Goal: Task Accomplishment & Management: Use online tool/utility

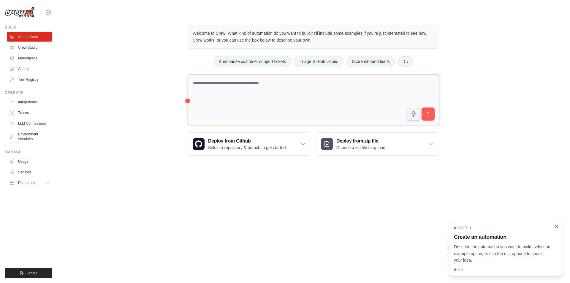
click at [559, 226] on icon "Close walkthrough" at bounding box center [556, 226] width 5 height 5
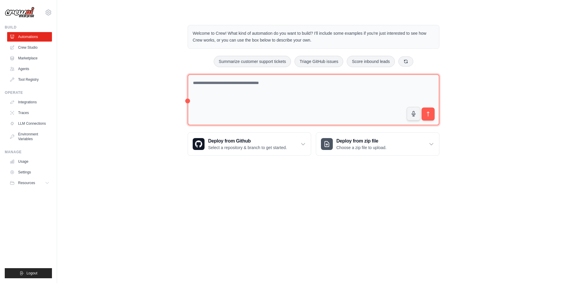
click at [369, 110] on textarea at bounding box center [314, 99] width 252 height 51
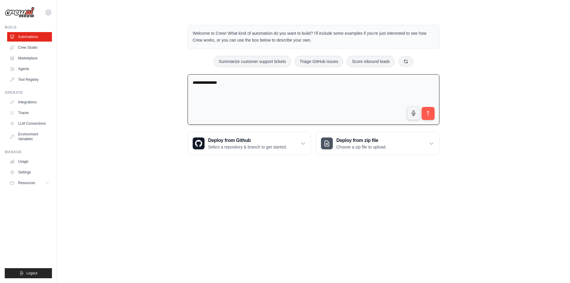
click at [430, 120] on textarea "**********" at bounding box center [314, 99] width 252 height 51
type textarea "**********"
click at [433, 115] on button "submit" at bounding box center [428, 114] width 14 height 14
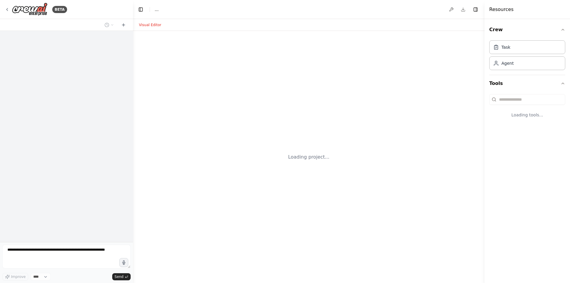
select select "****"
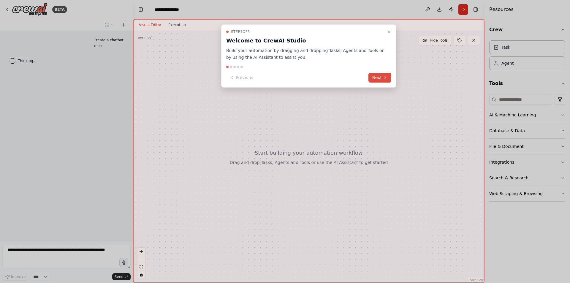
click at [375, 76] on button "Next" at bounding box center [379, 78] width 23 height 10
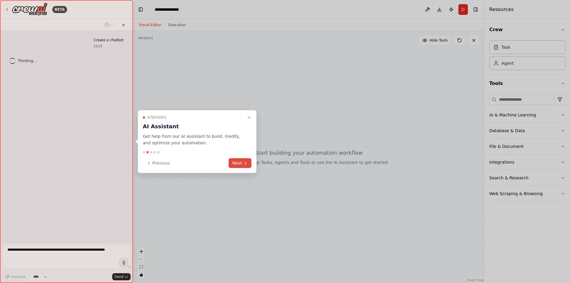
click at [245, 163] on icon at bounding box center [245, 163] width 5 height 5
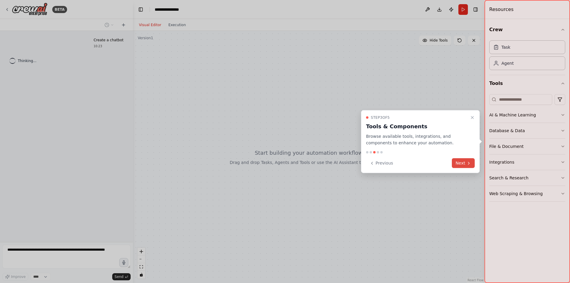
click at [466, 165] on button "Next" at bounding box center [463, 163] width 23 height 10
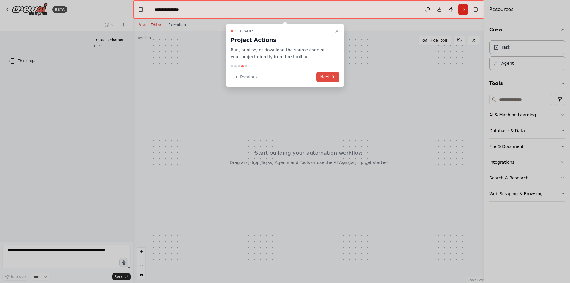
click at [328, 79] on button "Next" at bounding box center [327, 77] width 23 height 10
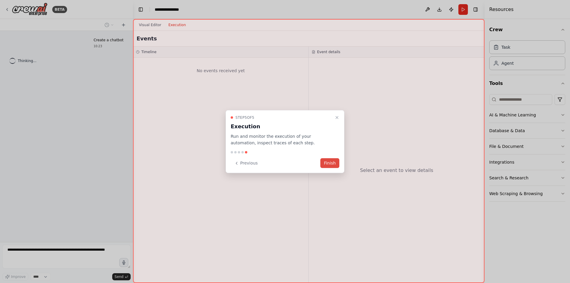
click at [326, 164] on button "Finish" at bounding box center [329, 163] width 19 height 10
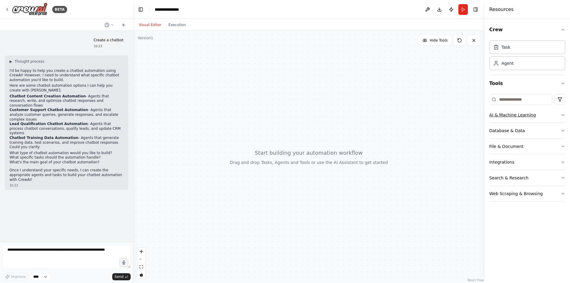
click at [563, 114] on icon "button" at bounding box center [562, 115] width 5 height 5
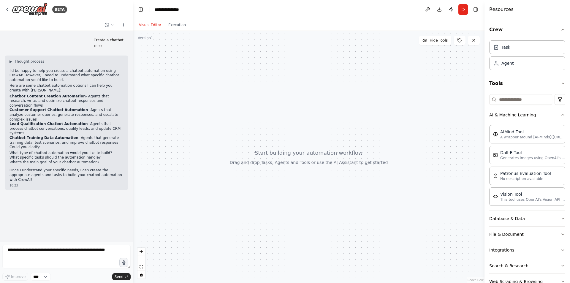
click at [560, 114] on icon "button" at bounding box center [562, 115] width 5 height 5
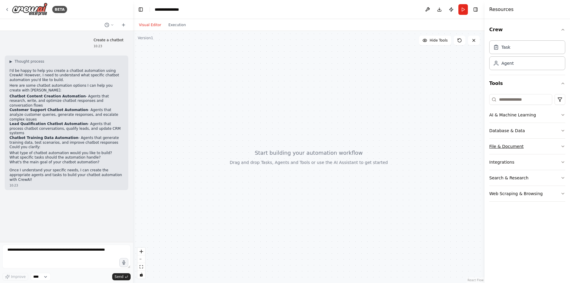
click at [560, 147] on icon "button" at bounding box center [562, 146] width 5 height 5
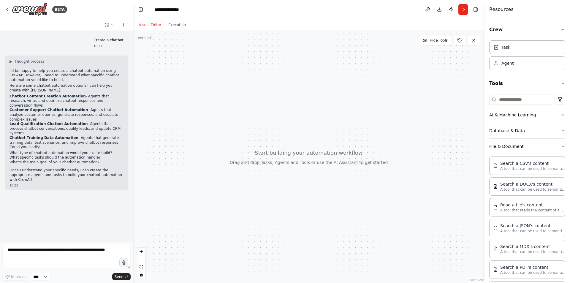
click at [560, 114] on icon "button" at bounding box center [562, 115] width 5 height 5
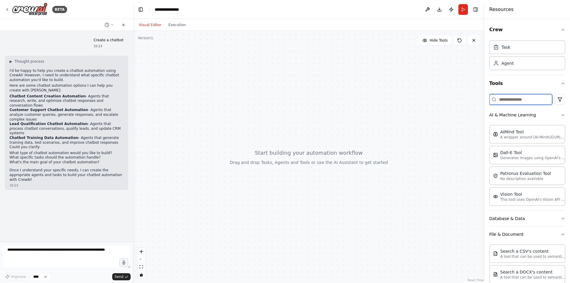
click at [527, 102] on input at bounding box center [520, 99] width 63 height 11
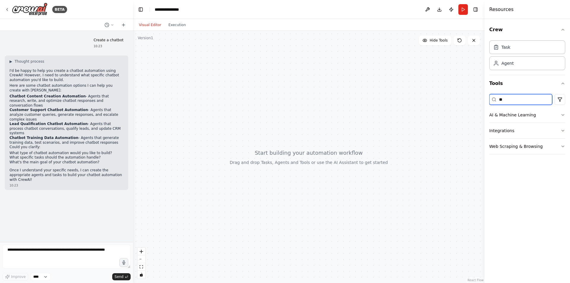
type input "*"
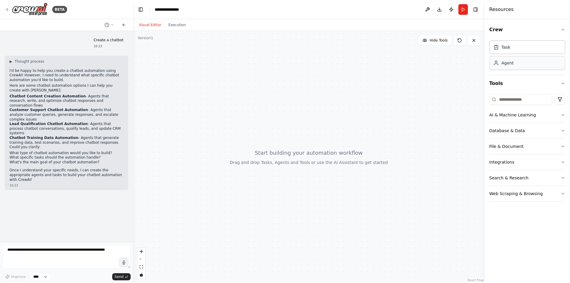
click at [513, 62] on div "Agent" at bounding box center [527, 63] width 76 height 14
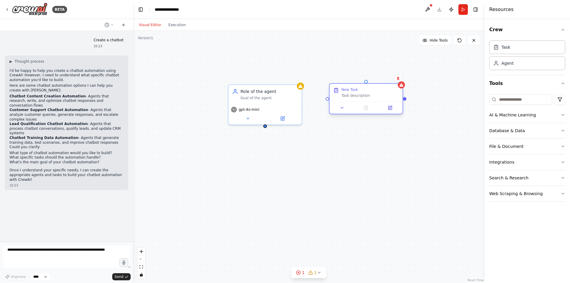
drag, startPoint x: 399, startPoint y: 104, endPoint x: 369, endPoint y: 90, distance: 32.5
click at [369, 90] on div "New Task Task description" at bounding box center [370, 92] width 58 height 11
click at [565, 115] on icon "button" at bounding box center [562, 115] width 5 height 5
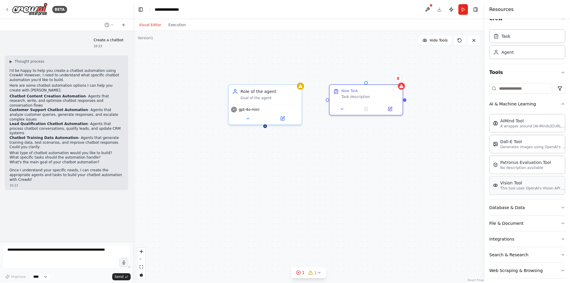
scroll to position [16, 0]
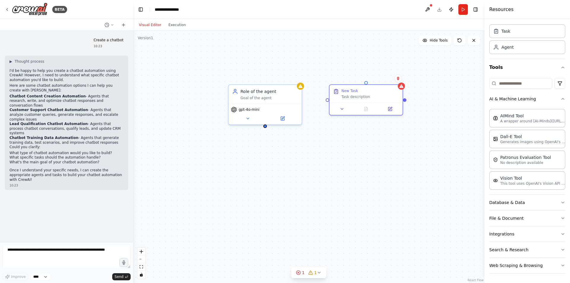
click at [563, 218] on div "Crew Task Agent Tools AI & Machine Learning AIMind Tool A wrapper around [AI-Mi…" at bounding box center [526, 151] width 85 height 264
click at [561, 218] on div "Crew Task Agent Tools AI & Machine Learning AIMind Tool A wrapper around [AI-Mi…" at bounding box center [526, 151] width 85 height 264
click at [560, 218] on icon "button" at bounding box center [562, 218] width 5 height 5
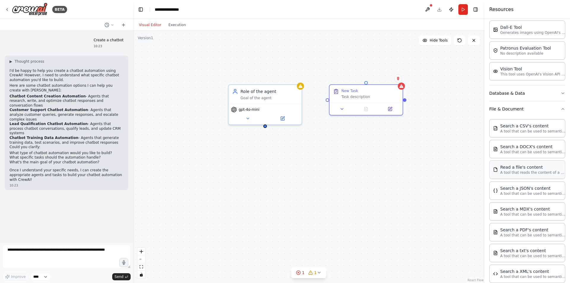
scroll to position [135, 0]
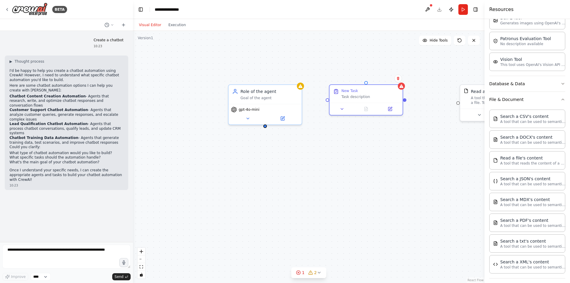
click at [407, 99] on div "Role of the agent Goal of the agent gpt-4o-mini New Task Task description Read …" at bounding box center [308, 157] width 351 height 252
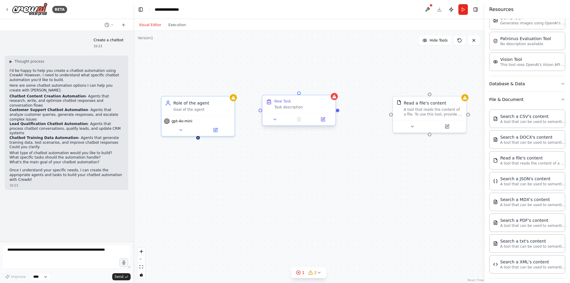
drag, startPoint x: 406, startPoint y: 100, endPoint x: 339, endPoint y: 112, distance: 68.1
click at [339, 112] on div "Role of the agent Goal of the agent gpt-4o-mini New Task Task description Read …" at bounding box center [308, 157] width 351 height 252
click at [337, 109] on div at bounding box center [338, 111] width 4 height 4
click at [338, 110] on div at bounding box center [338, 111] width 4 height 4
drag, startPoint x: 338, startPoint y: 110, endPoint x: 389, endPoint y: 113, distance: 50.6
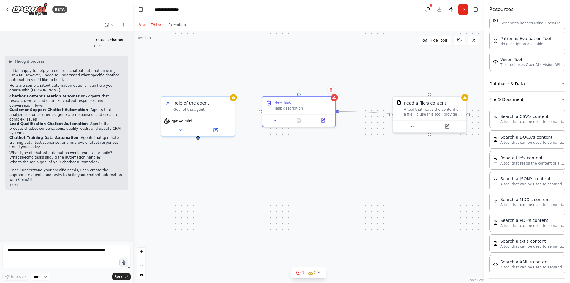
click at [389, 113] on div "Role of the agent Goal of the agent gpt-4o-mini New Task Task description Read …" at bounding box center [308, 157] width 351 height 252
click at [388, 148] on div "Role of the agent Goal of the agent gpt-4o-mini New Task Task description Read …" at bounding box center [308, 157] width 351 height 252
click at [430, 112] on div "A tool that reads the content of a file. To use this tool, provide a 'file_path…" at bounding box center [433, 110] width 59 height 9
click at [392, 113] on div at bounding box center [391, 114] width 4 height 4
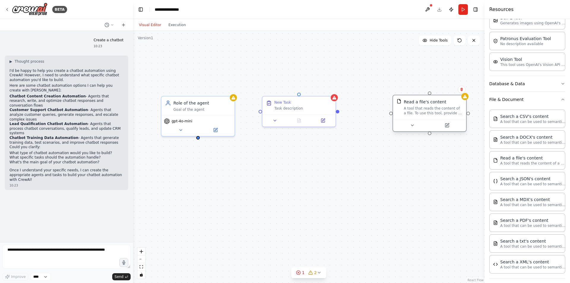
click at [392, 113] on div at bounding box center [391, 114] width 4 height 4
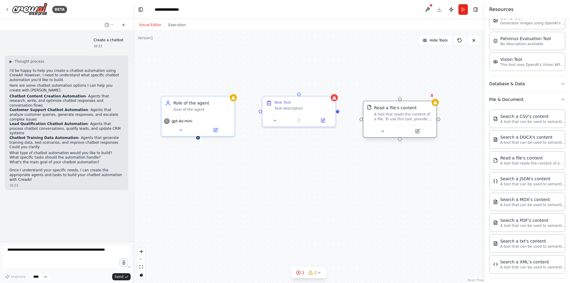
drag, startPoint x: 438, startPoint y: 115, endPoint x: 410, endPoint y: 118, distance: 29.0
click at [410, 118] on div "A tool that reads the content of a file. To use this tool, provide a 'file_path…" at bounding box center [403, 116] width 59 height 9
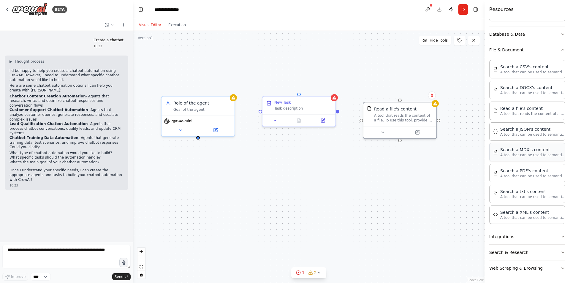
scroll to position [187, 0]
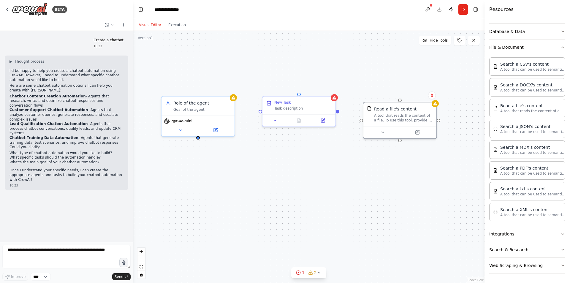
click at [560, 234] on icon "button" at bounding box center [562, 234] width 5 height 5
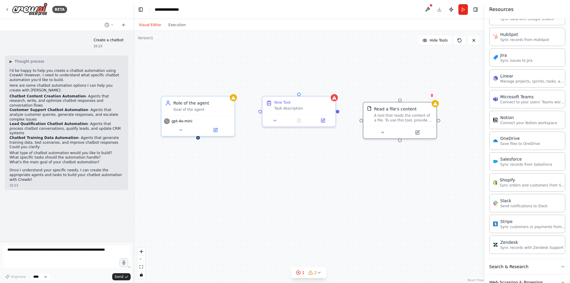
scroll to position [607, 0]
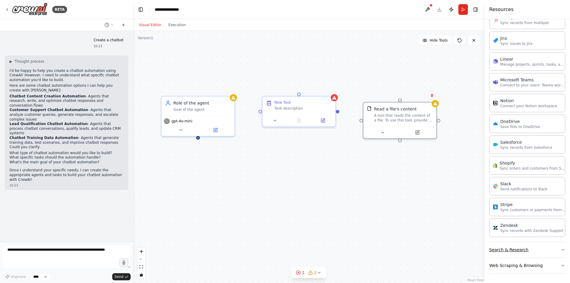
click at [560, 249] on icon "button" at bounding box center [562, 249] width 5 height 5
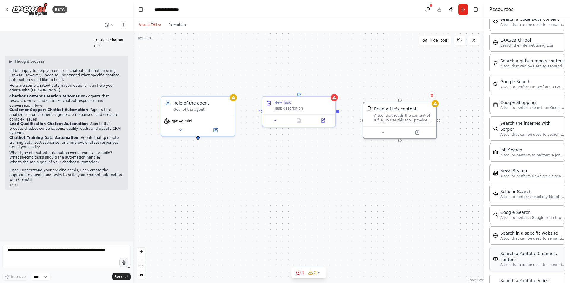
scroll to position [909, 0]
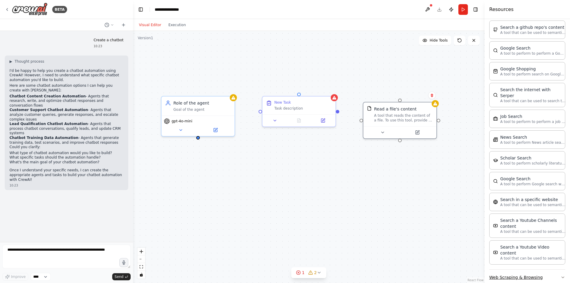
click at [560, 275] on icon "button" at bounding box center [562, 277] width 5 height 5
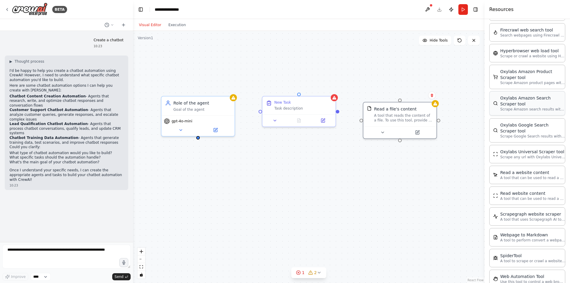
scroll to position [1243, 0]
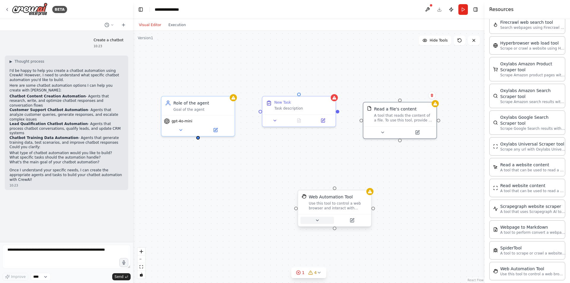
click at [319, 224] on button at bounding box center [317, 220] width 34 height 7
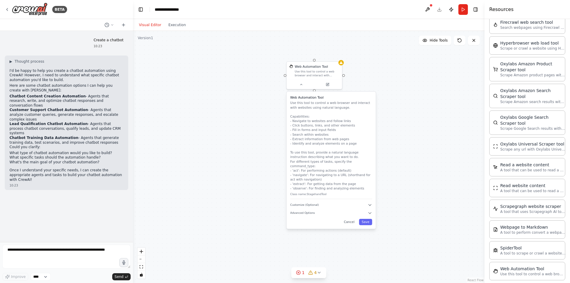
drag, startPoint x: 473, startPoint y: 224, endPoint x: 418, endPoint y: 92, distance: 142.8
click at [418, 92] on div "Role of the agent Goal of the agent gpt-4o-mini New Task Task description Read …" at bounding box center [308, 157] width 351 height 252
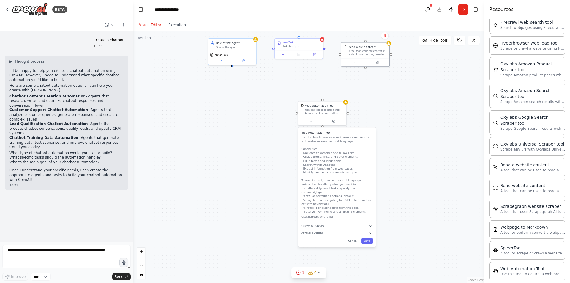
drag, startPoint x: 433, startPoint y: 159, endPoint x: 425, endPoint y: 183, distance: 24.9
click at [425, 183] on div "Role of the agent Goal of the agent gpt-4o-mini New Task Task description Read …" at bounding box center [308, 157] width 351 height 252
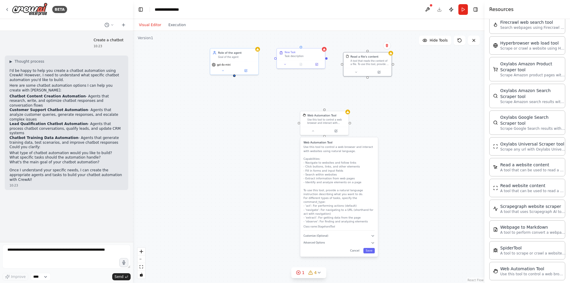
drag, startPoint x: 438, startPoint y: 125, endPoint x: 440, endPoint y: 134, distance: 10.0
click at [440, 134] on div "Role of the agent Goal of the agent gpt-4o-mini New Task Task description Read …" at bounding box center [308, 157] width 351 height 252
click at [373, 235] on icon "button" at bounding box center [373, 235] width 2 height 1
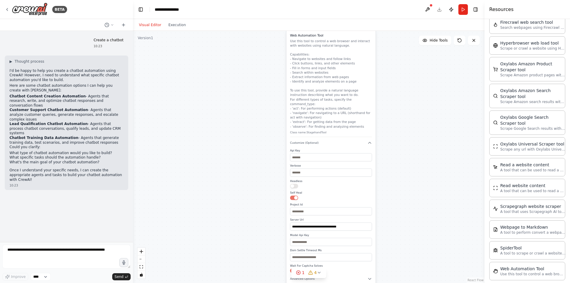
drag, startPoint x: 411, startPoint y: 215, endPoint x: 408, endPoint y: 119, distance: 95.9
click at [409, 119] on div "**********" at bounding box center [308, 157] width 351 height 252
click at [371, 140] on icon "button" at bounding box center [370, 142] width 4 height 4
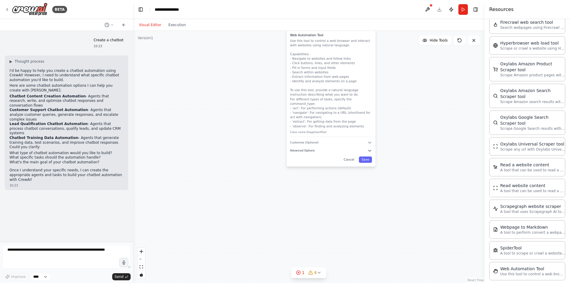
click at [370, 148] on icon "button" at bounding box center [370, 150] width 4 height 4
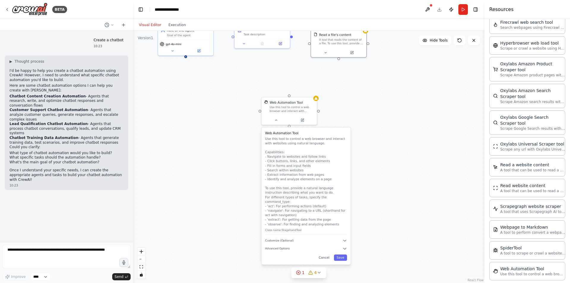
drag, startPoint x: 408, startPoint y: 144, endPoint x: 383, endPoint y: 242, distance: 101.1
click at [383, 242] on div "Role of the agent Goal of the agent gpt-4o-mini New Task Task description Read …" at bounding box center [308, 157] width 351 height 252
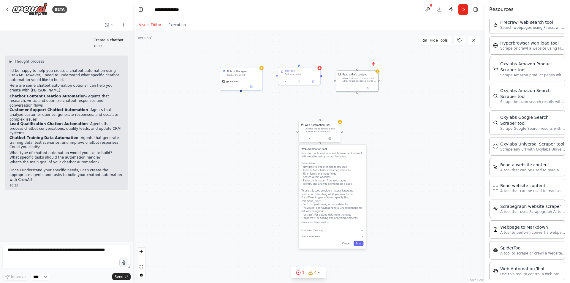
click at [322, 124] on div "Web Automation Tool" at bounding box center [317, 124] width 25 height 3
click at [388, 167] on div "Role of the agent Goal of the agent gpt-4o-mini New Task Task description Read …" at bounding box center [308, 157] width 351 height 252
click at [351, 241] on button "Cancel" at bounding box center [346, 243] width 12 height 5
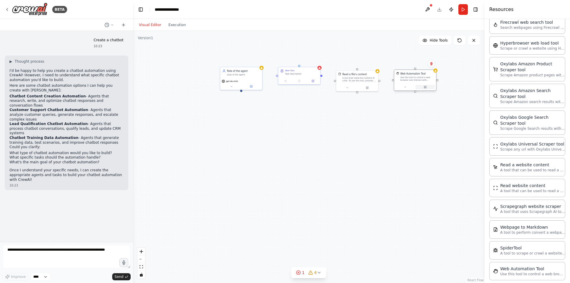
drag, startPoint x: 330, startPoint y: 137, endPoint x: 427, endPoint y: 85, distance: 109.6
click at [427, 85] on button at bounding box center [425, 87] width 19 height 4
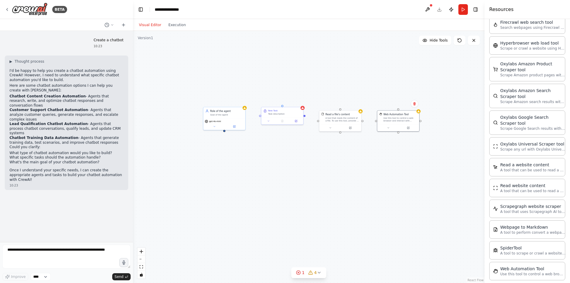
drag, startPoint x: 320, startPoint y: 159, endPoint x: 303, endPoint y: 201, distance: 45.1
click at [303, 201] on div "Role of the agent Goal of the agent gpt-4o-mini New Task Task description Read …" at bounding box center [308, 157] width 351 height 252
drag, startPoint x: 278, startPoint y: 114, endPoint x: 279, endPoint y: 120, distance: 5.8
click at [279, 120] on div "New Task Task description" at bounding box center [284, 120] width 33 height 6
drag, startPoint x: 230, startPoint y: 116, endPoint x: 232, endPoint y: 119, distance: 3.1
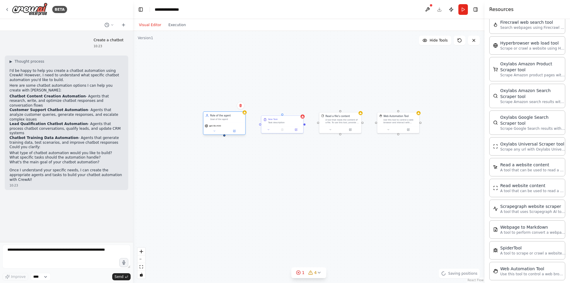
click at [232, 119] on div "Goal of the agent" at bounding box center [226, 119] width 33 height 3
click at [402, 208] on div "Role of the agent Goal of the agent gpt-4o-mini New Task Task description Read …" at bounding box center [308, 157] width 351 height 252
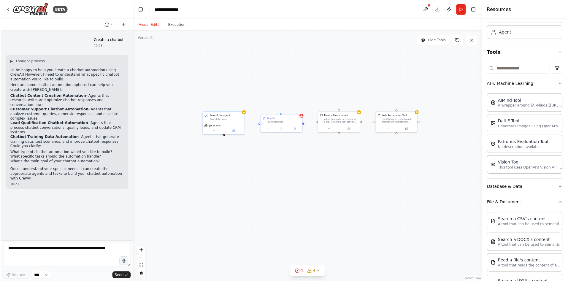
scroll to position [26, 0]
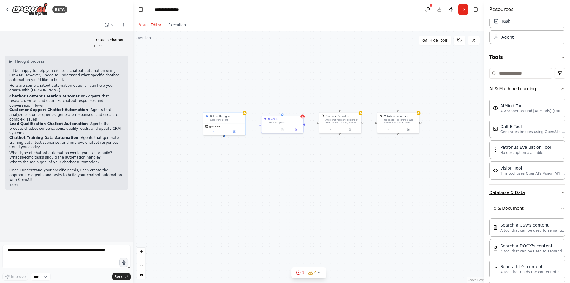
click at [516, 194] on button "Database & Data" at bounding box center [527, 192] width 76 height 15
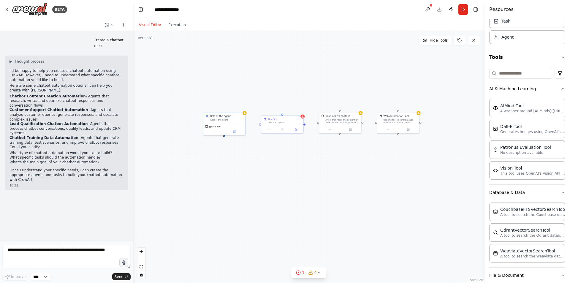
click at [372, 164] on div "Role of the agent Goal of the agent gpt-4o-mini New Task Task description Read …" at bounding box center [308, 157] width 351 height 252
click at [224, 137] on div "Role of the agent Goal of the agent gpt-4o-mini New Task Task description Read …" at bounding box center [308, 157] width 351 height 252
drag, startPoint x: 225, startPoint y: 136, endPoint x: 262, endPoint y: 124, distance: 38.7
click at [262, 124] on div "Role of the agent Goal of the agent gpt-4o-mini New Task Task description Read …" at bounding box center [249, 150] width 202 height 145
drag, startPoint x: 284, startPoint y: 126, endPoint x: 218, endPoint y: 176, distance: 83.5
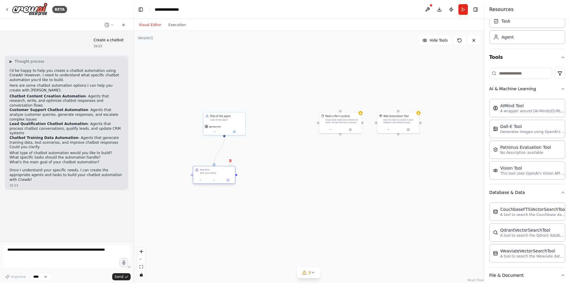
click at [218, 176] on div "New Task Task description" at bounding box center [214, 175] width 43 height 18
click at [213, 174] on div "Task description" at bounding box center [216, 173] width 33 height 3
click at [223, 174] on div "Task description" at bounding box center [216, 173] width 33 height 3
click at [289, 169] on div ".deletable-edge-delete-btn { width: 20px; height: 20px; border: 0px solid #ffff…" at bounding box center [308, 157] width 351 height 252
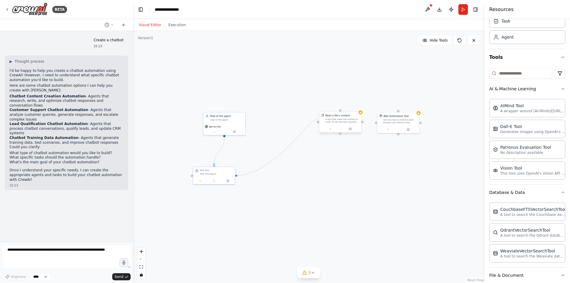
drag, startPoint x: 236, startPoint y: 175, endPoint x: 319, endPoint y: 124, distance: 97.9
click at [319, 124] on div "Role of the agent Goal of the agent gpt-4o-mini New Task Task description Read …" at bounding box center [249, 150] width 202 height 145
drag, startPoint x: 237, startPoint y: 176, endPoint x: 218, endPoint y: 168, distance: 20.5
click at [218, 168] on div ".deletable-edge-delete-btn { width: 20px; height: 20px; border: 0px solid #ffff…" at bounding box center [308, 157] width 351 height 252
drag, startPoint x: 218, startPoint y: 167, endPoint x: 321, endPoint y: 103, distance: 121.6
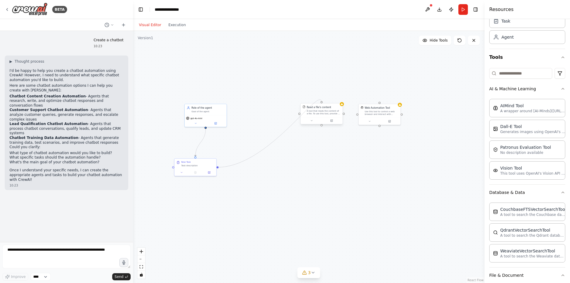
click at [321, 103] on div "Role of the agent Goal of the agent gpt-4o-mini New Task Task description Read …" at bounding box center [231, 142] width 202 height 145
drag, startPoint x: 318, startPoint y: 114, endPoint x: 196, endPoint y: 215, distance: 158.8
click at [196, 215] on div "Read a file's content A tool that reads the content of a file. To use this tool…" at bounding box center [209, 213] width 42 height 14
drag, startPoint x: 199, startPoint y: 201, endPoint x: 220, endPoint y: 168, distance: 38.9
click at [220, 168] on div ".deletable-edge-delete-btn { width: 20px; height: 20px; border: 0px solid #ffff…" at bounding box center [308, 157] width 351 height 252
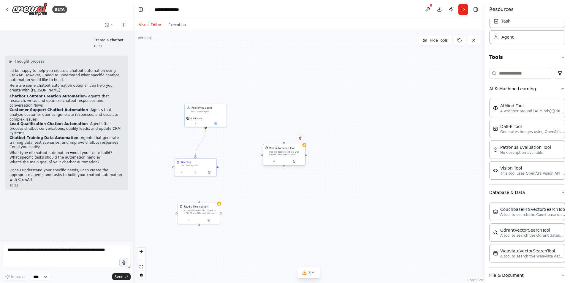
drag, startPoint x: 380, startPoint y: 116, endPoint x: 285, endPoint y: 158, distance: 103.7
click at [285, 158] on div "Web Automation Tool Use this tool to control a web browser and interact with we…" at bounding box center [284, 154] width 43 height 21
click at [302, 137] on button at bounding box center [301, 138] width 8 height 8
click at [288, 140] on button "Confirm" at bounding box center [283, 137] width 21 height 7
drag, startPoint x: 196, startPoint y: 215, endPoint x: 300, endPoint y: 149, distance: 122.6
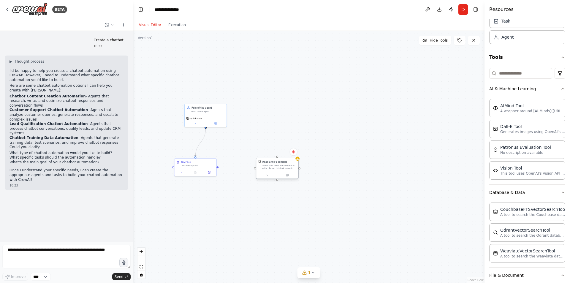
click at [298, 158] on div "Read a file's content A tool that reads the content of a file. To use this tool…" at bounding box center [277, 165] width 42 height 14
click at [195, 121] on icon at bounding box center [195, 122] width 3 height 3
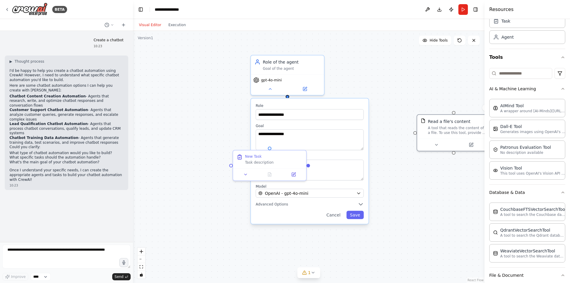
drag, startPoint x: 265, startPoint y: 222, endPoint x: 395, endPoint y: 197, distance: 132.5
click at [395, 197] on div ".deletable-edge-delete-btn { width: 20px; height: 20px; border: 0px solid #ffff…" at bounding box center [308, 157] width 351 height 252
click at [309, 128] on div "**********" at bounding box center [310, 136] width 108 height 27
click at [312, 133] on textarea "**********" at bounding box center [310, 139] width 108 height 21
click at [311, 136] on textarea "**********" at bounding box center [310, 139] width 108 height 21
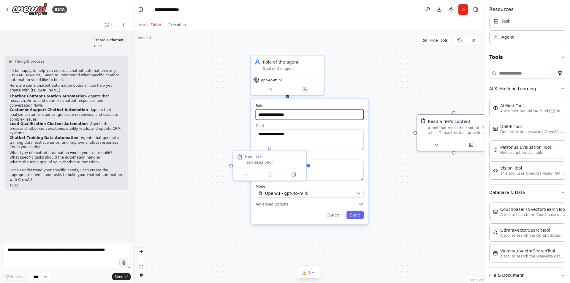
drag, startPoint x: 308, startPoint y: 113, endPoint x: 208, endPoint y: 112, distance: 100.9
click at [208, 112] on div ".deletable-edge-delete-btn { width: 20px; height: 20px; border: 0px solid #ffff…" at bounding box center [308, 157] width 351 height 252
drag, startPoint x: 308, startPoint y: 114, endPoint x: 251, endPoint y: 110, distance: 57.4
click at [251, 110] on div "**********" at bounding box center [310, 161] width 118 height 125
type input "**********"
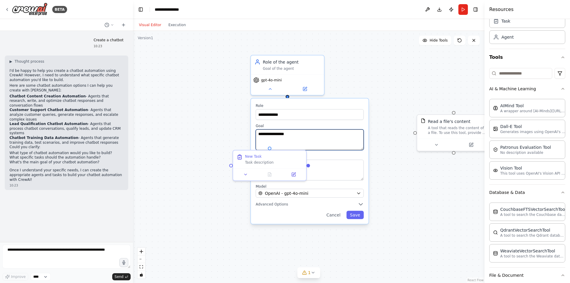
type textarea "**********"
click at [333, 172] on textarea "**********" at bounding box center [310, 170] width 108 height 21
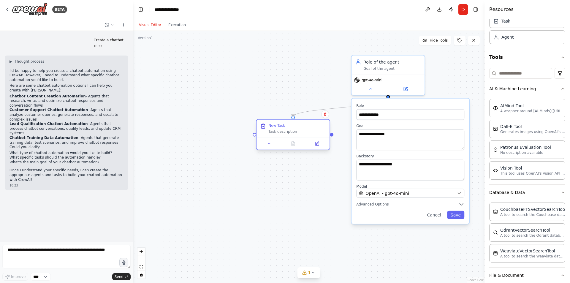
drag, startPoint x: 265, startPoint y: 167, endPoint x: 291, endPoint y: 140, distance: 37.2
click at [291, 137] on div "New Task Task description" at bounding box center [292, 129] width 73 height 18
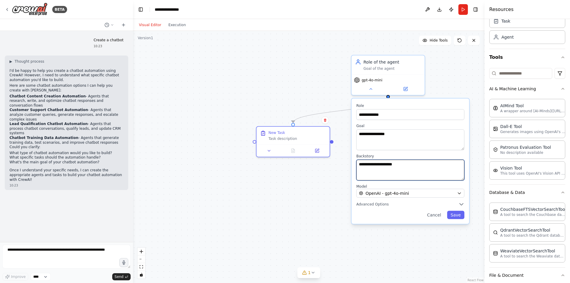
click at [444, 161] on textarea "**********" at bounding box center [410, 170] width 108 height 21
drag, startPoint x: 369, startPoint y: 161, endPoint x: 336, endPoint y: 161, distance: 32.7
click at [336, 161] on div "**********" at bounding box center [308, 157] width 351 height 252
click at [402, 166] on textarea "**********" at bounding box center [410, 170] width 108 height 21
drag, startPoint x: 406, startPoint y: 165, endPoint x: 355, endPoint y: 165, distance: 50.5
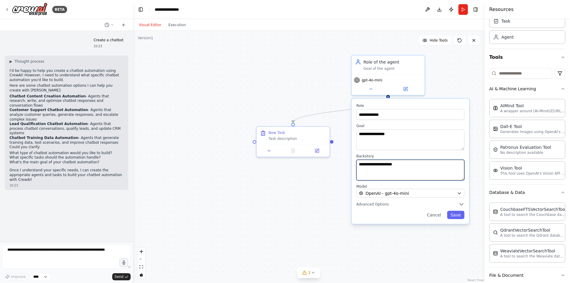
click at [355, 165] on div "**********" at bounding box center [410, 161] width 118 height 125
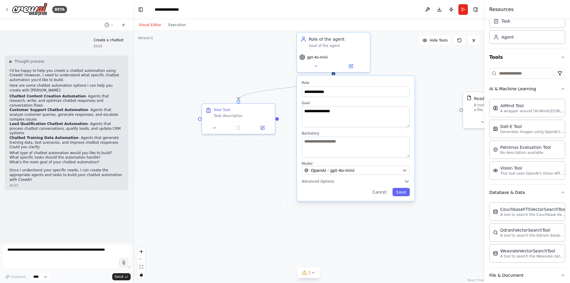
drag, startPoint x: 307, startPoint y: 209, endPoint x: 252, endPoint y: 186, distance: 59.2
click at [252, 186] on div "**********" at bounding box center [308, 157] width 351 height 252
click at [329, 151] on textarea at bounding box center [356, 147] width 108 height 21
type textarea "**********"
click at [391, 182] on button "Advanced Options" at bounding box center [356, 181] width 108 height 6
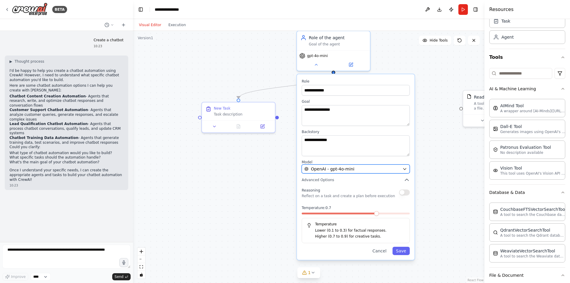
click at [404, 168] on icon "button" at bounding box center [404, 169] width 5 height 5
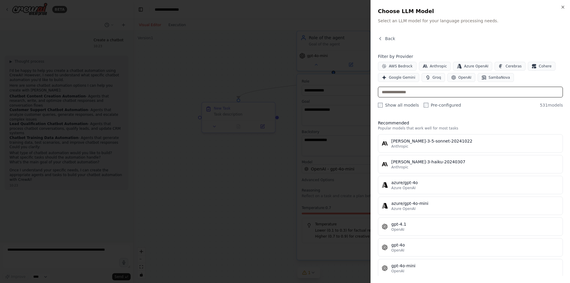
click at [419, 90] on input "text" at bounding box center [470, 92] width 185 height 11
click at [465, 81] on button "OpenAI" at bounding box center [461, 77] width 28 height 9
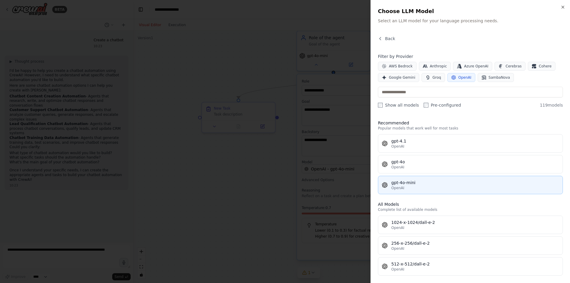
click at [426, 181] on div "gpt-4o-mini" at bounding box center [475, 183] width 168 height 6
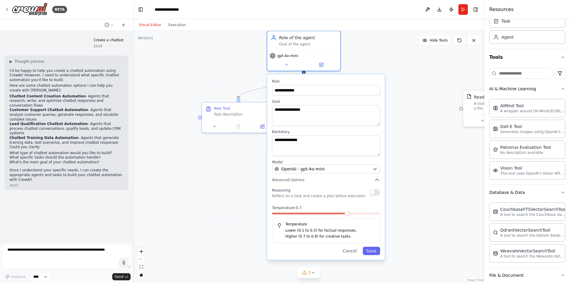
drag, startPoint x: 362, startPoint y: 185, endPoint x: 329, endPoint y: 183, distance: 33.3
click at [329, 183] on div "**********" at bounding box center [326, 167] width 118 height 186
click at [370, 252] on button "Save" at bounding box center [371, 251] width 17 height 8
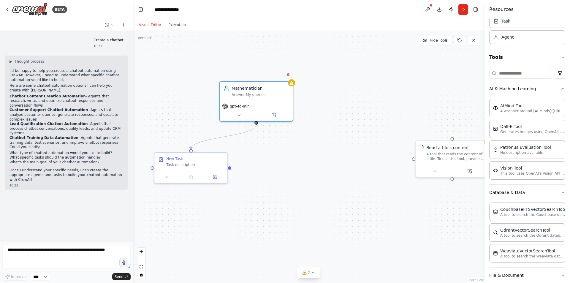
drag, startPoint x: 350, startPoint y: 164, endPoint x: 292, endPoint y: 196, distance: 66.3
click at [302, 215] on div ".deletable-edge-delete-btn { width: 20px; height: 20px; border: 0px solid #ffff…" at bounding box center [308, 157] width 351 height 252
click at [184, 164] on div "Task description" at bounding box center [195, 164] width 58 height 5
click at [177, 158] on div "New Task" at bounding box center [174, 158] width 17 height 5
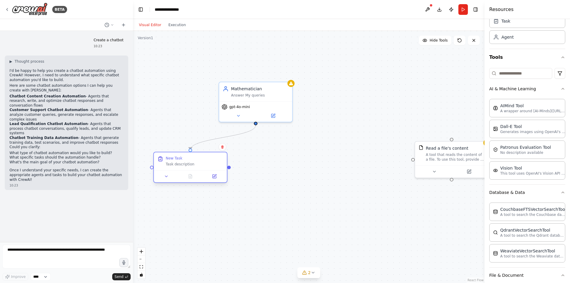
click at [177, 158] on div "New Task" at bounding box center [174, 158] width 17 height 5
click at [164, 178] on button at bounding box center [166, 176] width 20 height 7
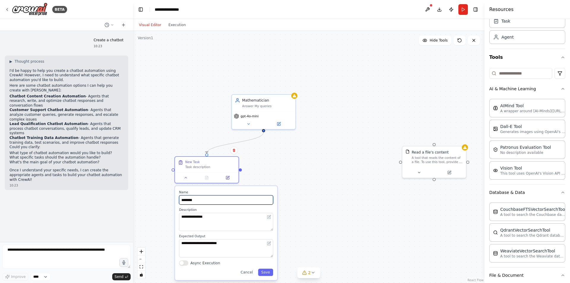
click at [223, 203] on input "********" at bounding box center [226, 199] width 94 height 9
drag, startPoint x: 223, startPoint y: 203, endPoint x: 147, endPoint y: 198, distance: 76.4
click at [147, 198] on div ".deletable-edge-delete-btn { width: 20px; height: 20px; border: 0px solid #ffff…" at bounding box center [308, 157] width 351 height 252
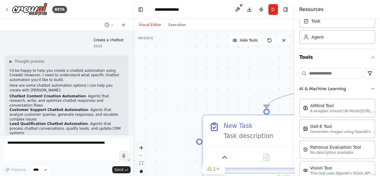
click at [210, 71] on div ".deletable-edge-delete-btn { width: 20px; height: 20px; border: 0px solid #ffff…" at bounding box center [213, 105] width 161 height 148
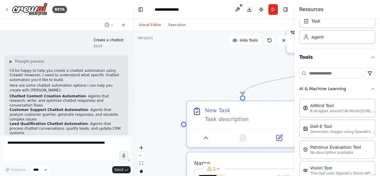
scroll to position [40, 0]
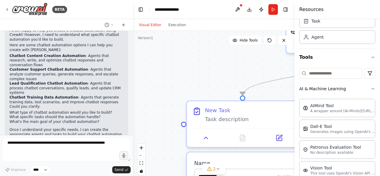
drag, startPoint x: 177, startPoint y: 75, endPoint x: 160, endPoint y: 66, distance: 19.1
click at [160, 66] on div ".deletable-edge-delete-btn { width: 20px; height: 20px; border: 0px solid #ffff…" at bounding box center [213, 105] width 161 height 148
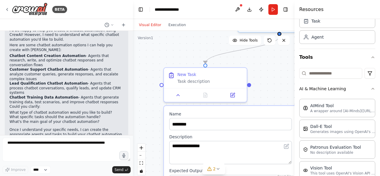
drag, startPoint x: 216, startPoint y: 76, endPoint x: 188, endPoint y: 51, distance: 38.1
click at [188, 51] on div ".deletable-edge-delete-btn { width: 20px; height: 20px; border: 0px solid #ffff…" at bounding box center [213, 105] width 161 height 148
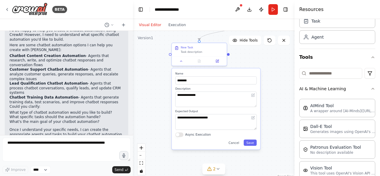
drag, startPoint x: 279, startPoint y: 98, endPoint x: 248, endPoint y: 63, distance: 46.7
click at [248, 63] on div ".deletable-edge-delete-btn { width: 20px; height: 20px; border: 0px solid #ffff…" at bounding box center [213, 105] width 161 height 148
click at [194, 77] on input "********" at bounding box center [215, 80] width 81 height 8
drag, startPoint x: 194, startPoint y: 77, endPoint x: 163, endPoint y: 80, distance: 31.4
click at [163, 80] on div ".deletable-edge-delete-btn { width: 20px; height: 20px; border: 0px solid #ffff…" at bounding box center [213, 105] width 161 height 148
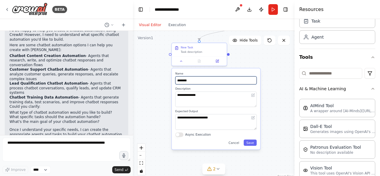
drag, startPoint x: 201, startPoint y: 80, endPoint x: 176, endPoint y: 81, distance: 25.6
click at [176, 81] on input "********" at bounding box center [215, 80] width 81 height 8
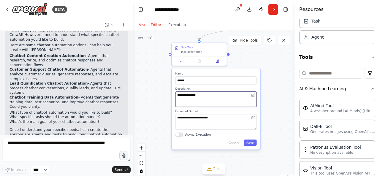
click at [201, 92] on textarea "**********" at bounding box center [215, 98] width 81 height 15
click at [184, 76] on div "Name ******" at bounding box center [215, 78] width 81 height 12
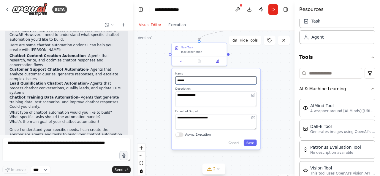
drag, startPoint x: 189, startPoint y: 81, endPoint x: 173, endPoint y: 84, distance: 16.3
click at [173, 84] on div "**********" at bounding box center [216, 108] width 88 height 81
type input "**********"
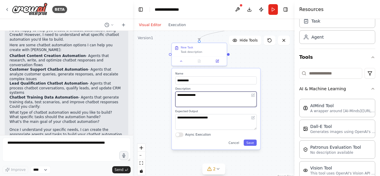
click at [190, 102] on textarea "**********" at bounding box center [215, 98] width 81 height 15
drag, startPoint x: 202, startPoint y: 95, endPoint x: 167, endPoint y: 98, distance: 35.7
click at [167, 98] on div ".deletable-edge-delete-btn { width: 20px; height: 20px; border: 0px solid #ffff…" at bounding box center [213, 105] width 161 height 148
type textarea "*"
type textarea "**********"
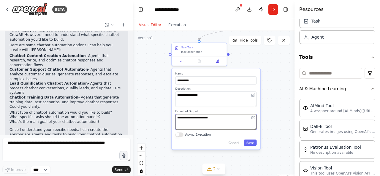
click at [232, 120] on textarea "**********" at bounding box center [215, 121] width 81 height 15
drag, startPoint x: 232, startPoint y: 120, endPoint x: 167, endPoint y: 120, distance: 64.4
click at [167, 120] on div ".deletable-edge-delete-btn { width: 20px; height: 20px; border: 0px solid #ffff…" at bounding box center [213, 105] width 161 height 148
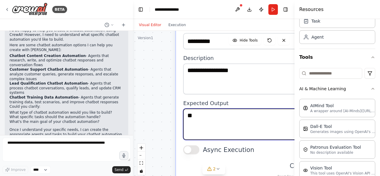
type textarea "*"
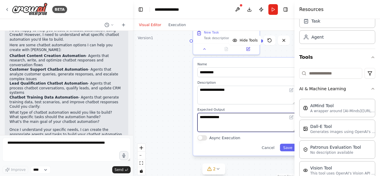
type textarea "**********"
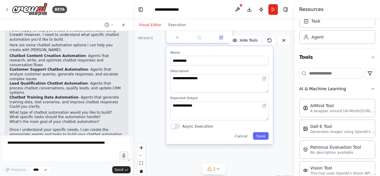
drag, startPoint x: 177, startPoint y: 126, endPoint x: 150, endPoint y: 115, distance: 29.4
click at [150, 115] on div ".deletable-edge-delete-btn { width: 20px; height: 20px; border: 0px solid #ffff…" at bounding box center [213, 105] width 161 height 148
click at [264, 133] on button "Save" at bounding box center [261, 135] width 16 height 7
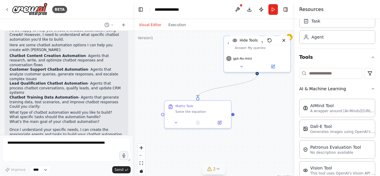
drag, startPoint x: 226, startPoint y: 87, endPoint x: 225, endPoint y: 172, distance: 85.2
click at [225, 172] on div "Version 1 Hide Tools .deletable-edge-delete-btn { width: 20px; height: 20px; bo…" at bounding box center [213, 105] width 161 height 148
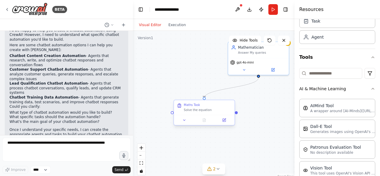
click at [208, 114] on div "Maths Task Solve the equation" at bounding box center [204, 107] width 61 height 15
click at [193, 112] on div "Maths Task Solve the equation" at bounding box center [204, 107] width 61 height 15
click at [230, 119] on button at bounding box center [224, 120] width 17 height 6
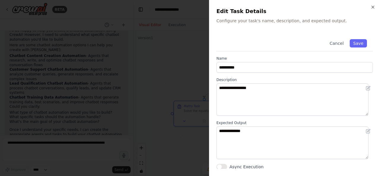
click at [277, 43] on div "Cancel Save" at bounding box center [294, 42] width 156 height 18
click at [264, 18] on div "Edit Task Details Configure your task's name, description, and expected output." at bounding box center [294, 15] width 156 height 17
click at [265, 23] on p "Configure your task's name, description, and expected output." at bounding box center [294, 21] width 156 height 6
click at [375, 6] on icon "button" at bounding box center [372, 7] width 5 height 5
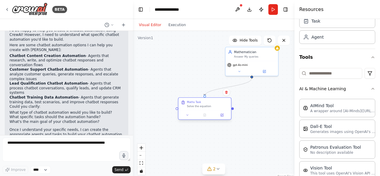
click at [203, 106] on div "Solve the equation" at bounding box center [208, 106] width 42 height 4
click at [187, 117] on button at bounding box center [187, 115] width 15 height 5
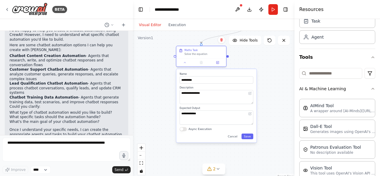
drag, startPoint x: 286, startPoint y: 122, endPoint x: 281, endPoint y: 72, distance: 50.7
click at [281, 72] on div ".deletable-edge-delete-btn { width: 20px; height: 20px; border: 0px solid #ffff…" at bounding box center [213, 105] width 161 height 148
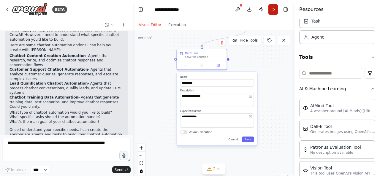
click at [273, 9] on button "Run" at bounding box center [272, 9] width 9 height 11
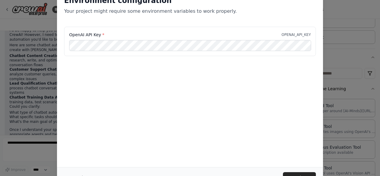
scroll to position [0, 0]
click at [303, 171] on div "Cancel Continue" at bounding box center [190, 177] width 266 height 20
click at [297, 175] on button "Continue" at bounding box center [299, 177] width 33 height 11
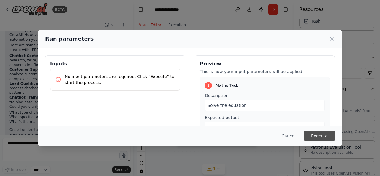
click at [328, 139] on button "Execute" at bounding box center [319, 136] width 31 height 11
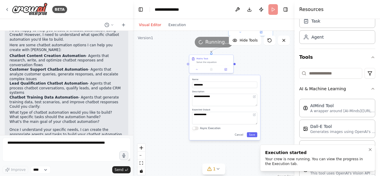
click at [285, 158] on div "Your crew is now running. You can view the progress in the Execution tab." at bounding box center [316, 161] width 103 height 9
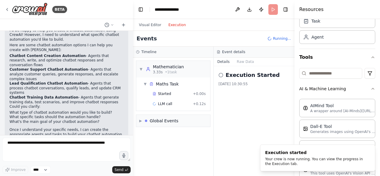
click at [170, 25] on button "Execution" at bounding box center [177, 24] width 25 height 7
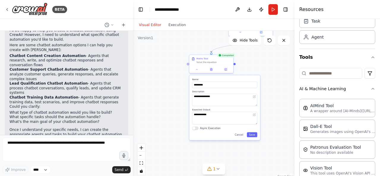
click at [149, 28] on button "Visual Editor" at bounding box center [149, 24] width 29 height 7
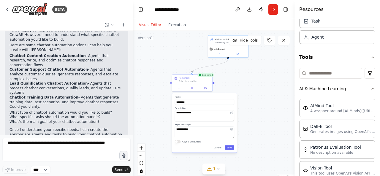
drag, startPoint x: 264, startPoint y: 77, endPoint x: 258, endPoint y: 95, distance: 19.0
click at [258, 95] on div ".deletable-edge-delete-btn { width: 20px; height: 20px; border: 0px solid #ffff…" at bounding box center [213, 105] width 161 height 148
click at [215, 171] on span "1" at bounding box center [214, 169] width 3 height 6
click at [270, 120] on div ".deletable-edge-delete-btn { width: 20px; height: 20px; border: 0px solid #ffff…" at bounding box center [213, 105] width 161 height 148
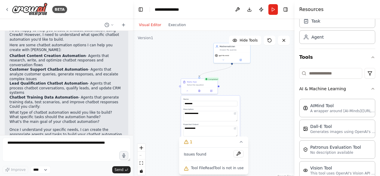
click at [249, 92] on div ".deletable-edge-delete-btn { width: 20px; height: 20px; border: 0px solid #ffff…" at bounding box center [213, 105] width 161 height 148
click at [249, 87] on div ".deletable-edge-delete-btn { width: 20px; height: 20px; border: 0px solid #ffff…" at bounding box center [213, 105] width 161 height 148
click at [185, 85] on div "Maths Task Solve the equation" at bounding box center [199, 82] width 37 height 9
click at [188, 91] on icon at bounding box center [187, 90] width 2 height 2
click at [273, 61] on div ".deletable-edge-delete-btn { width: 20px; height: 20px; border: 0px solid #ffff…" at bounding box center [213, 105] width 161 height 148
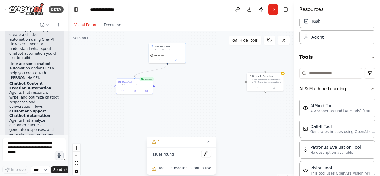
drag, startPoint x: 132, startPoint y: 58, endPoint x: 68, endPoint y: 57, distance: 64.1
click at [68, 57] on div "BETA Create a chatbot 10:23 ▶ Thought process I'd be happy to help you create a…" at bounding box center [190, 88] width 380 height 176
click at [276, 73] on div "Read a file's content A tool that reads the content of a file. To use this tool…" at bounding box center [265, 78] width 37 height 12
click at [279, 70] on button at bounding box center [279, 66] width 8 height 8
click at [265, 64] on button "Confirm" at bounding box center [261, 66] width 21 height 7
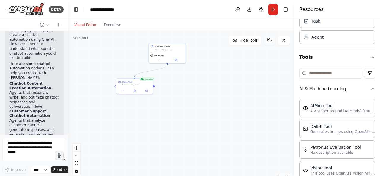
click at [268, 40] on icon at bounding box center [269, 40] width 5 height 5
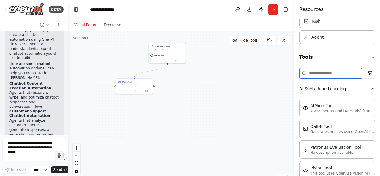
click at [338, 74] on input at bounding box center [330, 73] width 63 height 11
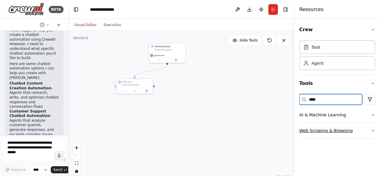
type input "****"
click at [372, 131] on icon "button" at bounding box center [372, 130] width 5 height 5
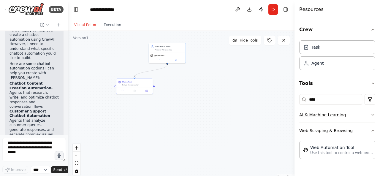
click at [372, 113] on icon "button" at bounding box center [372, 115] width 5 height 5
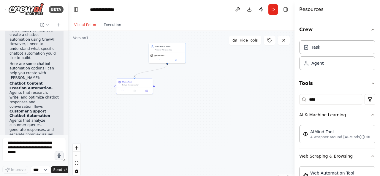
click at [250, 97] on div ".deletable-edge-delete-btn { width: 20px; height: 20px; border: 0px solid #ffff…" at bounding box center [181, 105] width 226 height 148
click at [122, 89] on icon at bounding box center [122, 90] width 2 height 2
click at [145, 114] on textarea "**********" at bounding box center [146, 116] width 54 height 10
click at [237, 88] on div ".deletable-edge-delete-btn { width: 20px; height: 20px; border: 0px solid #ffff…" at bounding box center [181, 105] width 226 height 148
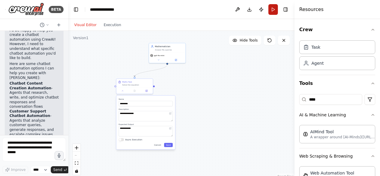
click at [276, 9] on button "Run" at bounding box center [272, 9] width 9 height 11
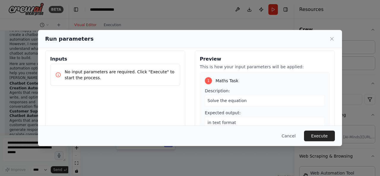
scroll to position [5, 0]
click at [224, 81] on span "Maths Task" at bounding box center [227, 81] width 23 height 6
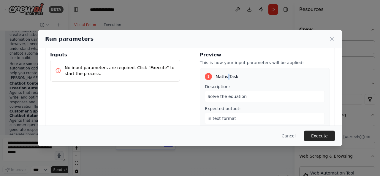
scroll to position [19, 0]
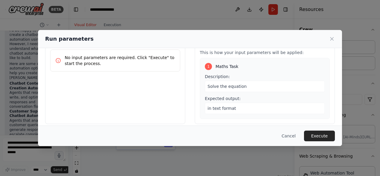
click at [245, 83] on div "Solve the equation" at bounding box center [265, 86] width 120 height 11
drag, startPoint x: 240, startPoint y: 87, endPoint x: 245, endPoint y: 83, distance: 5.8
click at [245, 83] on div "Solve the equation" at bounding box center [265, 86] width 120 height 11
click at [239, 110] on div "in text format" at bounding box center [265, 108] width 120 height 11
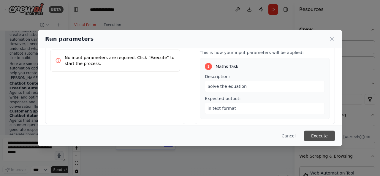
click at [314, 137] on button "Execute" at bounding box center [319, 136] width 31 height 11
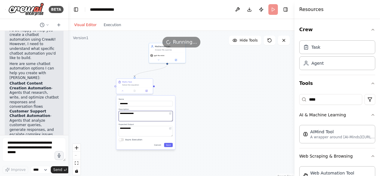
click at [135, 115] on textarea "**********" at bounding box center [146, 116] width 54 height 10
drag, startPoint x: 140, startPoint y: 114, endPoint x: 90, endPoint y: 108, distance: 49.7
click at [90, 108] on div ".deletable-edge-delete-btn { width: 20px; height: 20px; border: 0px solid #ffff…" at bounding box center [181, 105] width 226 height 148
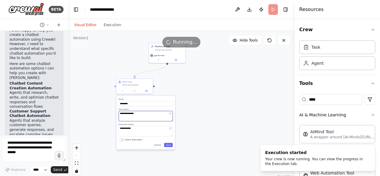
click at [140, 118] on textarea "**********" at bounding box center [146, 116] width 54 height 10
drag, startPoint x: 140, startPoint y: 118, endPoint x: 119, endPoint y: 112, distance: 22.2
click at [119, 112] on textarea "**********" at bounding box center [146, 116] width 54 height 10
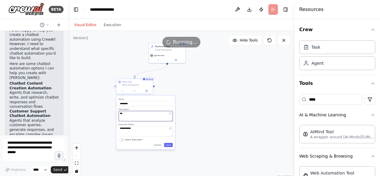
type textarea "***"
click at [171, 147] on div "**********" at bounding box center [145, 123] width 59 height 54
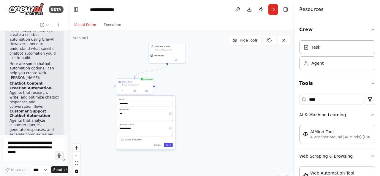
click at [168, 145] on button "Save" at bounding box center [168, 145] width 9 height 4
click at [271, 8] on button "Run" at bounding box center [272, 9] width 9 height 11
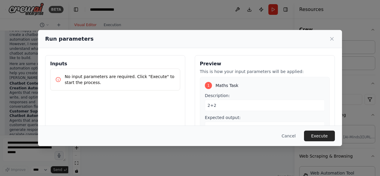
scroll to position [23, 0]
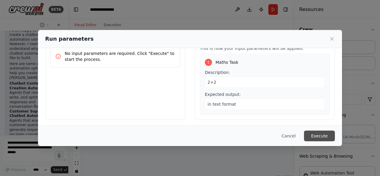
click at [321, 135] on button "Execute" at bounding box center [319, 136] width 31 height 11
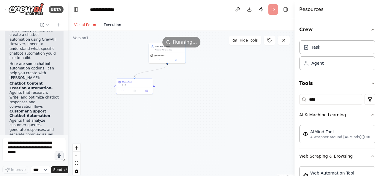
click at [106, 24] on button "Execution" at bounding box center [112, 24] width 25 height 7
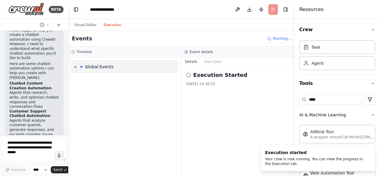
click at [95, 64] on div "Global Events" at bounding box center [99, 67] width 29 height 6
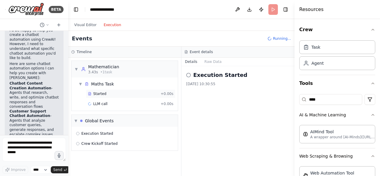
click at [99, 95] on span "Started" at bounding box center [99, 93] width 13 height 5
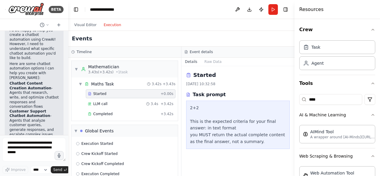
click at [122, 98] on div "Started + 0.00s LLM call 3.4s + 3.42s Completed + 3.42s" at bounding box center [127, 104] width 102 height 30
click at [112, 102] on div "LLM call 3.4s + 3.42s" at bounding box center [130, 104] width 85 height 5
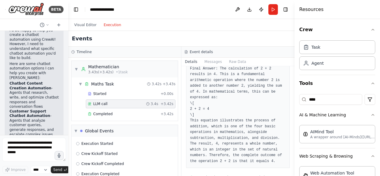
scroll to position [57, 0]
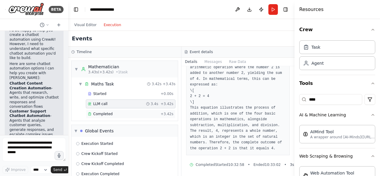
click at [100, 113] on span "Completed" at bounding box center [102, 114] width 19 height 5
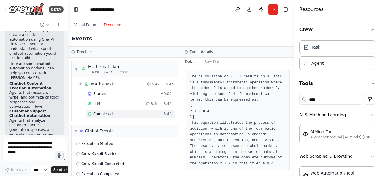
scroll to position [32, 0]
click at [79, 25] on button "Visual Editor" at bounding box center [85, 24] width 29 height 7
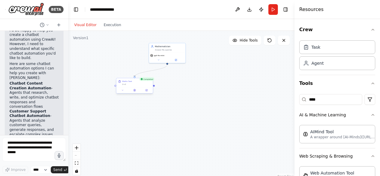
click at [154, 85] on div at bounding box center [154, 86] width 2 height 2
drag, startPoint x: 327, startPoint y: 100, endPoint x: 282, endPoint y: 98, distance: 44.6
click at [282, 98] on div "BETA Create a chatbot 10:23 ▶ Thought process I'd be happy to help you create a…" at bounding box center [190, 88] width 380 height 176
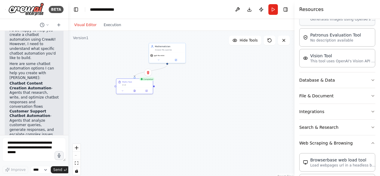
scroll to position [174, 0]
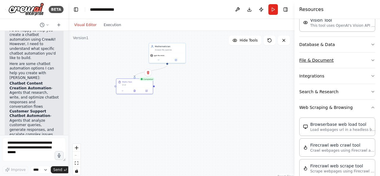
click at [360, 56] on button "File & Document" at bounding box center [337, 60] width 76 height 15
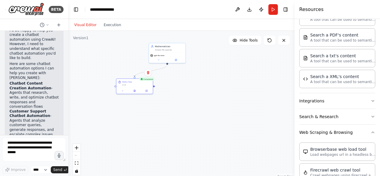
scroll to position [320, 0]
click at [325, 99] on button "Integrations" at bounding box center [337, 100] width 76 height 15
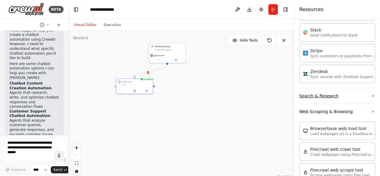
click at [332, 88] on button "Search & Research" at bounding box center [337, 95] width 76 height 15
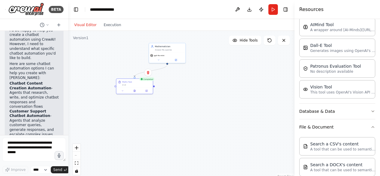
scroll to position [117, 0]
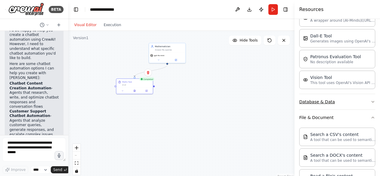
click at [359, 99] on button "Database & Data" at bounding box center [337, 101] width 76 height 15
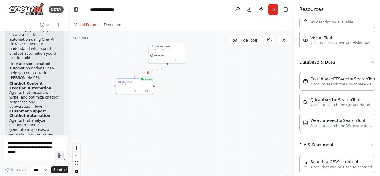
scroll to position [157, 0]
click at [144, 107] on div ".deletable-edge-delete-btn { width: 20px; height: 20px; border: 0px solid #ffff…" at bounding box center [181, 105] width 226 height 148
click at [116, 87] on div ".deletable-edge-delete-btn { width: 20px; height: 20px; border: 0px solid #ffff…" at bounding box center [181, 105] width 226 height 148
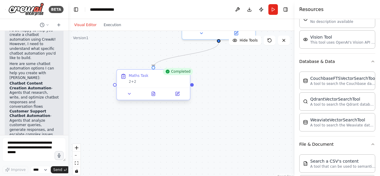
click at [115, 85] on div at bounding box center [115, 85] width 4 height 4
click at [129, 95] on icon at bounding box center [129, 93] width 5 height 5
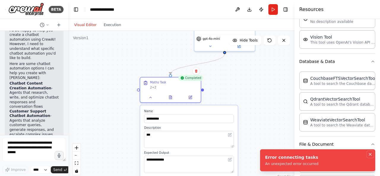
click at [369, 155] on icon "Notifications (F8)" at bounding box center [370, 154] width 5 height 5
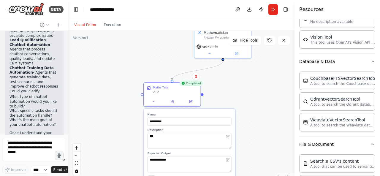
scroll to position [156, 0]
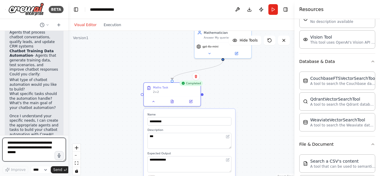
click at [29, 140] on textarea at bounding box center [34, 150] width 64 height 24
type textarea "**********"
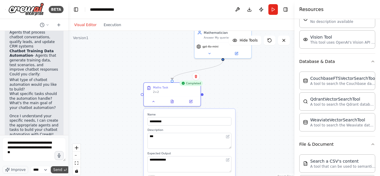
click at [64, 169] on icon "submit" at bounding box center [66, 170] width 4 height 4
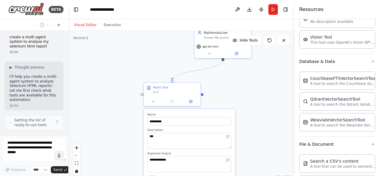
scroll to position [273, 0]
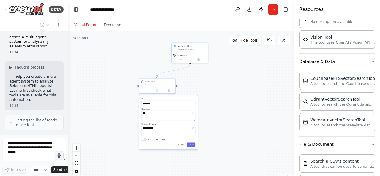
drag, startPoint x: 126, startPoint y: 98, endPoint x: 123, endPoint y: 83, distance: 14.6
click at [123, 83] on div ".deletable-edge-delete-btn { width: 20px; height: 20px; border: 0px solid #ffff…" at bounding box center [181, 105] width 226 height 148
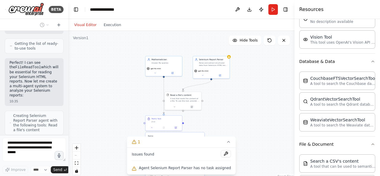
scroll to position [369, 0]
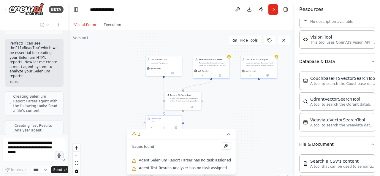
drag, startPoint x: 261, startPoint y: 95, endPoint x: 253, endPoint y: 123, distance: 29.4
click at [253, 123] on div ".deletable-edge-delete-btn { width: 20px; height: 20px; border: 0px solid #ffff…" at bounding box center [181, 105] width 226 height 148
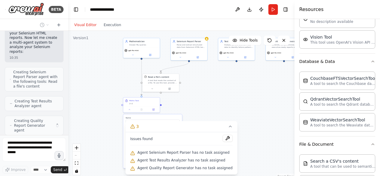
scroll to position [389, 0]
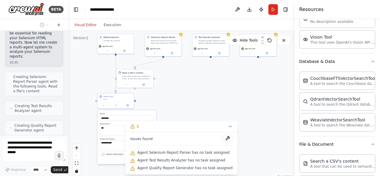
drag, startPoint x: 265, startPoint y: 107, endPoint x: 217, endPoint y: 85, distance: 53.0
click at [217, 85] on div ".deletable-edge-delete-btn { width: 20px; height: 20px; border: 0px solid #ffff…" at bounding box center [181, 105] width 226 height 148
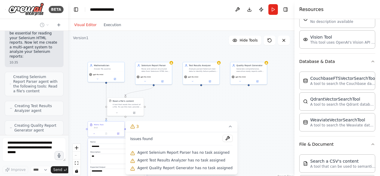
drag, startPoint x: 226, startPoint y: 83, endPoint x: 216, endPoint y: 113, distance: 31.5
click at [216, 113] on div ".deletable-edge-delete-btn { width: 20px; height: 20px; border: 0px solid #ffff…" at bounding box center [181, 105] width 226 height 148
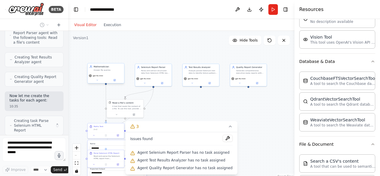
click at [120, 66] on div "Mathematician" at bounding box center [108, 66] width 29 height 3
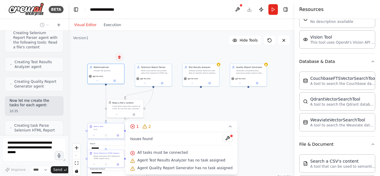
click at [121, 56] on icon at bounding box center [120, 58] width 4 height 4
click at [99, 64] on div "Mathematician Answer My queries" at bounding box center [106, 68] width 37 height 9
click at [108, 60] on button "Confirm" at bounding box center [102, 57] width 21 height 7
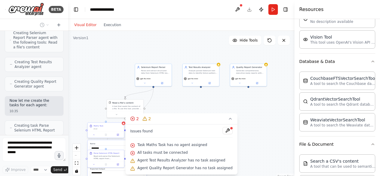
click at [118, 129] on div "2+2" at bounding box center [108, 129] width 29 height 2
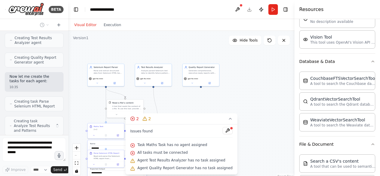
click at [121, 119] on div "**********" at bounding box center [181, 105] width 226 height 148
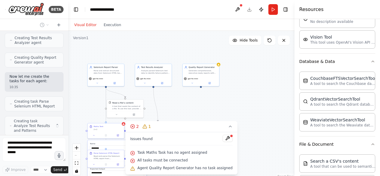
scroll to position [452, 0]
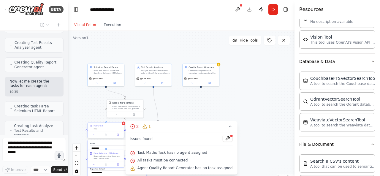
click at [116, 129] on div "2+2" at bounding box center [108, 129] width 29 height 2
click at [118, 118] on icon at bounding box center [119, 116] width 2 height 3
click at [100, 117] on button "Confirm" at bounding box center [102, 117] width 21 height 7
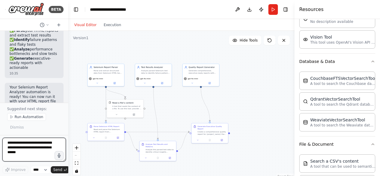
scroll to position [867, 0]
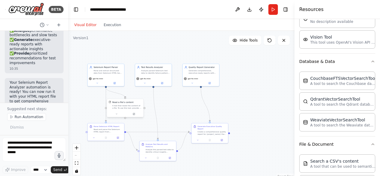
click at [125, 104] on div "Read a file's content" at bounding box center [122, 102] width 21 height 3
click at [121, 106] on div "A tool that reads the content of a file. To use this tool, provide a 'file_path…" at bounding box center [126, 106] width 29 height 5
click at [116, 115] on icon at bounding box center [116, 114] width 2 height 2
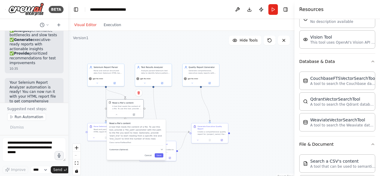
click at [128, 151] on button "Customize (Optional)" at bounding box center [136, 149] width 54 height 3
click at [122, 158] on input "text" at bounding box center [136, 158] width 54 height 5
click at [128, 148] on button "Customize (Optional)" at bounding box center [136, 149] width 54 height 3
click at [158, 157] on button "Save" at bounding box center [159, 155] width 9 height 4
click at [175, 109] on div ".deletable-edge-delete-btn { width: 20px; height: 20px; border: 0px solid #ffff…" at bounding box center [181, 105] width 226 height 148
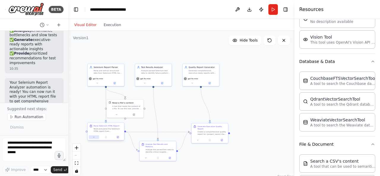
click at [95, 137] on icon at bounding box center [94, 137] width 2 height 2
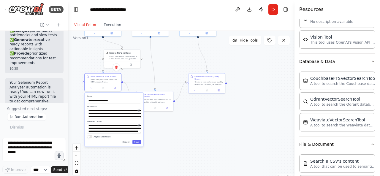
drag, startPoint x: 217, startPoint y: 150, endPoint x: 214, endPoint y: 100, distance: 50.0
click at [214, 100] on div ".deletable-edge-delete-btn { width: 20px; height: 20px; border: 0px solid #ffff…" at bounding box center [181, 105] width 226 height 148
click at [136, 145] on div "**********" at bounding box center [114, 120] width 59 height 54
click at [202, 145] on div ".deletable-edge-delete-btn { width: 20px; height: 20px; border: 0px solid #ffff…" at bounding box center [181, 105] width 226 height 148
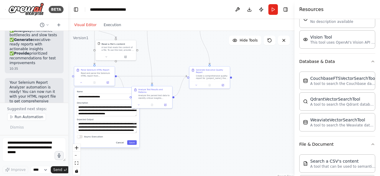
click at [122, 142] on button "Cancel" at bounding box center [120, 142] width 12 height 5
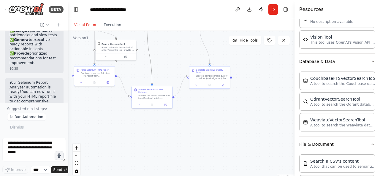
drag, startPoint x: 149, startPoint y: 56, endPoint x: 149, endPoint y: 81, distance: 24.9
click at [149, 81] on div ".deletable-edge-delete-btn { width: 20px; height: 20px; border: 0px solid #ffff…" at bounding box center [181, 105] width 226 height 148
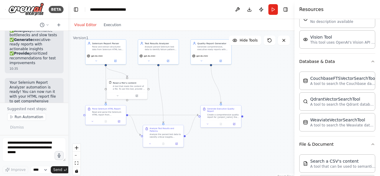
drag, startPoint x: 165, startPoint y: 53, endPoint x: 176, endPoint y: 92, distance: 40.5
click at [176, 92] on div ".deletable-edge-delete-btn { width: 20px; height: 20px; border: 0px solid #ffff…" at bounding box center [181, 105] width 226 height 148
click at [119, 94] on button at bounding box center [117, 95] width 19 height 4
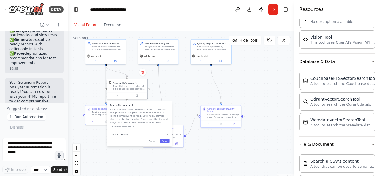
click at [159, 135] on button "Customize (Optional)" at bounding box center [140, 134] width 60 height 3
click at [119, 145] on input "text" at bounding box center [140, 145] width 60 height 6
paste input "**********"
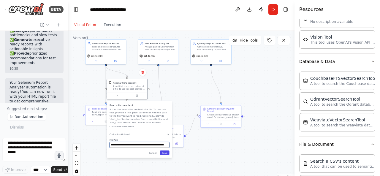
type input "**********"
click at [167, 154] on button "Save" at bounding box center [164, 153] width 9 height 5
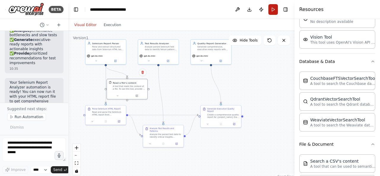
click at [271, 9] on button "Run" at bounding box center [272, 9] width 9 height 11
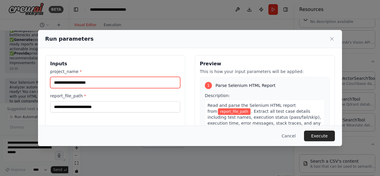
click at [103, 78] on input "project_name *" at bounding box center [115, 82] width 130 height 11
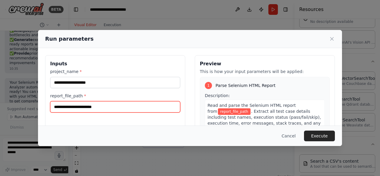
click at [66, 107] on input "report_file_path *" at bounding box center [115, 106] width 130 height 11
click at [72, 110] on input "report_file_path *" at bounding box center [115, 106] width 130 height 11
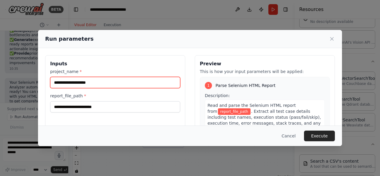
click at [94, 80] on input "project_name *" at bounding box center [115, 82] width 130 height 11
type input "**********"
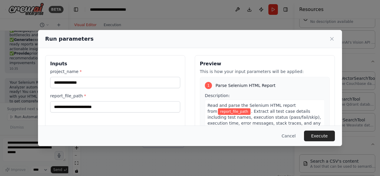
click at [92, 100] on div "report_file_path *" at bounding box center [115, 103] width 130 height 20
drag, startPoint x: 80, startPoint y: 107, endPoint x: 92, endPoint y: 100, distance: 13.8
click at [92, 100] on div "report_file_path *" at bounding box center [115, 103] width 130 height 20
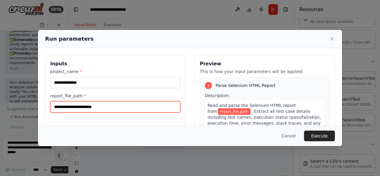
click at [88, 109] on input "report_file_path *" at bounding box center [115, 106] width 130 height 11
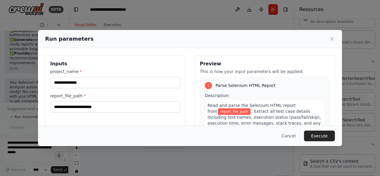
click at [153, 176] on div "**********" at bounding box center [190, 88] width 380 height 176
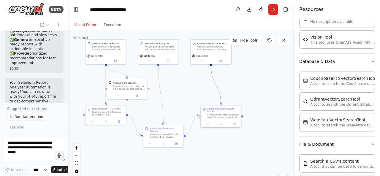
click at [212, 72] on icon "Edge from e9853e8e-cc97-4d7b-9b13-1e6d453442cf to 1cf368e0-4478-4f19-bec0-bd710…" at bounding box center [216, 84] width 10 height 37
click at [242, 80] on div ".deletable-edge-delete-btn { width: 20px; height: 20px; border: 0px solid #ffff…" at bounding box center [181, 105] width 226 height 148
click at [106, 29] on div "Visual Editor Execution" at bounding box center [98, 25] width 54 height 12
click at [271, 9] on button "Run" at bounding box center [272, 9] width 9 height 11
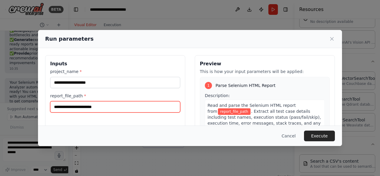
click at [102, 103] on input "report_file_path *" at bounding box center [115, 106] width 130 height 11
paste input "**********"
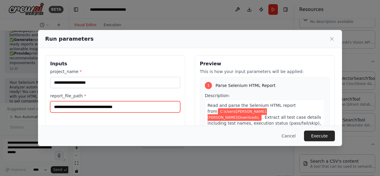
paste input "**********"
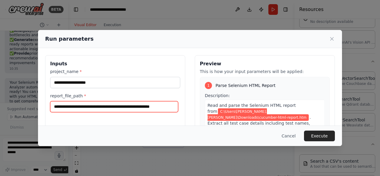
scroll to position [0, 8]
type input "**********"
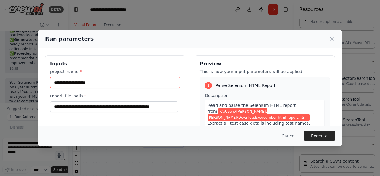
click at [115, 82] on input "project_name *" at bounding box center [115, 82] width 130 height 11
type input "**********"
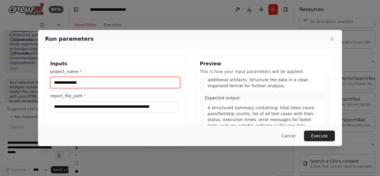
scroll to position [62, 0]
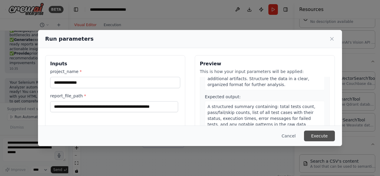
click at [315, 135] on button "Execute" at bounding box center [319, 136] width 31 height 11
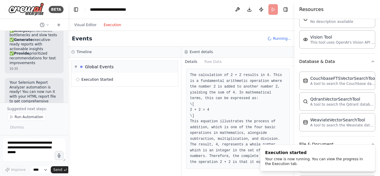
click at [105, 23] on button "Execution" at bounding box center [112, 24] width 25 height 7
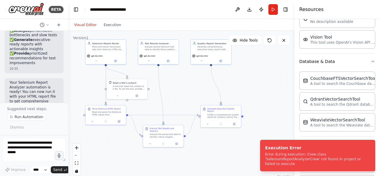
click at [78, 23] on button "Visual Editor" at bounding box center [85, 24] width 29 height 7
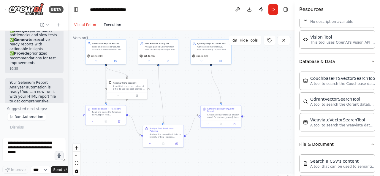
click at [101, 26] on button "Execution" at bounding box center [112, 24] width 25 height 7
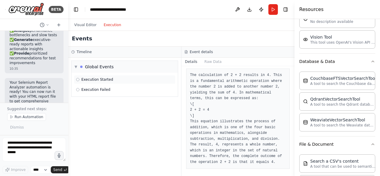
click at [76, 80] on circle at bounding box center [77, 79] width 3 height 3
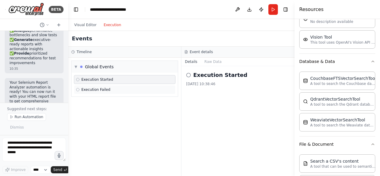
click at [98, 88] on span "Execution Failed" at bounding box center [95, 89] width 29 height 5
click at [93, 76] on div "Execution Started" at bounding box center [125, 79] width 102 height 9
click at [85, 24] on button "Visual Editor" at bounding box center [85, 24] width 29 height 7
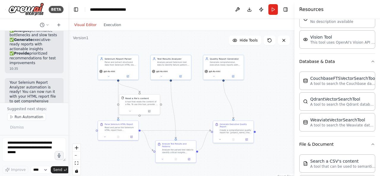
drag, startPoint x: 198, startPoint y: 94, endPoint x: 210, endPoint y: 109, distance: 19.8
click at [210, 109] on div ".deletable-edge-delete-btn { width: 20px; height: 20px; border: 0px solid #ffff…" at bounding box center [181, 105] width 226 height 148
click at [273, 6] on button "Run" at bounding box center [272, 9] width 9 height 11
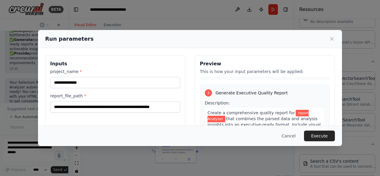
scroll to position [237, 0]
click at [316, 134] on button "Execute" at bounding box center [319, 136] width 31 height 11
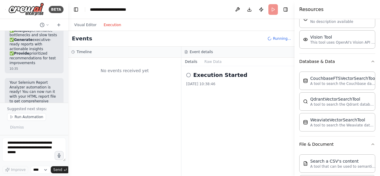
click at [109, 25] on button "Execution" at bounding box center [112, 24] width 25 height 7
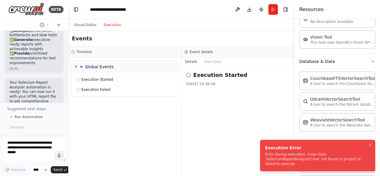
drag, startPoint x: 328, startPoint y: 164, endPoint x: 261, endPoint y: 155, distance: 67.7
click at [261, 155] on li "Execution Error Error during execution: Crew class 'SeleniumReportAnalyzerCrew'…" at bounding box center [317, 155] width 115 height 31
click at [265, 155] on li "Execution Error Error during execution: Crew class 'SeleniumReportAnalyzerCrew'…" at bounding box center [317, 155] width 115 height 31
click at [266, 152] on li "Execution Error Error during execution: Crew class 'SeleniumReportAnalyzerCrew'…" at bounding box center [317, 155] width 115 height 31
click at [266, 151] on div "Execution Error" at bounding box center [316, 148] width 103 height 6
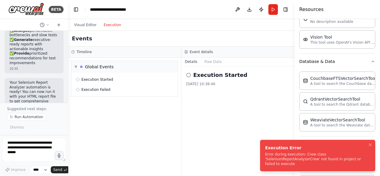
click at [266, 151] on div "Execution Error" at bounding box center [316, 148] width 103 height 6
drag, startPoint x: 266, startPoint y: 159, endPoint x: 195, endPoint y: 159, distance: 71.3
click at [265, 159] on div "Error during execution: Crew class 'SeleniumReportAnalyzerCrew' not found in pr…" at bounding box center [316, 159] width 103 height 14
click at [330, 162] on div "Error during execution: Crew class 'SeleniumReportAnalyzerCrew' not found in pr…" at bounding box center [316, 159] width 103 height 14
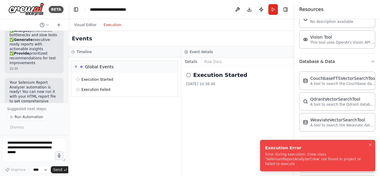
click at [330, 162] on div "Error during execution: Crew class 'SeleniumReportAnalyzerCrew' not found in pr…" at bounding box center [316, 159] width 103 height 14
click at [232, 169] on div "Execution Started 23/08/2025, 10:38:46" at bounding box center [237, 121] width 113 height 110
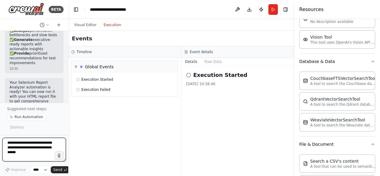
click at [28, 145] on textarea at bounding box center [34, 150] width 64 height 24
click at [44, 167] on select "****" at bounding box center [41, 170] width 20 height 8
click at [20, 144] on textarea at bounding box center [34, 150] width 64 height 24
click at [45, 170] on select "****" at bounding box center [41, 170] width 20 height 8
click at [34, 151] on textarea at bounding box center [34, 150] width 64 height 24
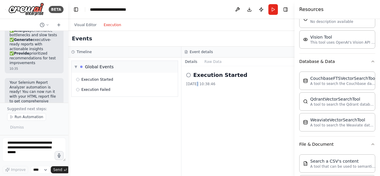
drag, startPoint x: 195, startPoint y: 122, endPoint x: 197, endPoint y: 142, distance: 20.5
click at [197, 142] on div "Execution Started 23/08/2025, 10:38:46" at bounding box center [237, 121] width 113 height 110
click at [96, 88] on span "Execution Failed" at bounding box center [95, 89] width 29 height 5
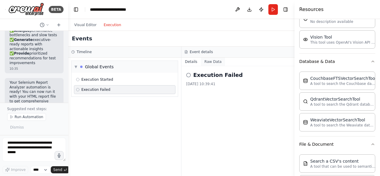
click at [216, 63] on button "Raw Data" at bounding box center [213, 62] width 24 height 8
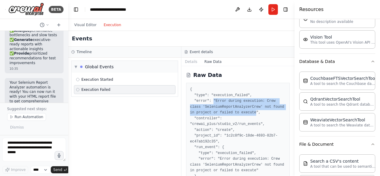
drag, startPoint x: 245, startPoint y: 112, endPoint x: 213, endPoint y: 102, distance: 33.9
click at [213, 102] on pre "{ "type": "execution_failed", "error": "Error during execution: Crew class 'Sel…" at bounding box center [238, 136] width 96 height 99
copy pre "Error during execution: Crew class 'SeleniumReportAnalyzerCrew' not found in pr…"
click at [254, 108] on pre "{ "type": "execution_failed", "error": "Error during execution: Crew class 'Sel…" at bounding box center [238, 136] width 96 height 99
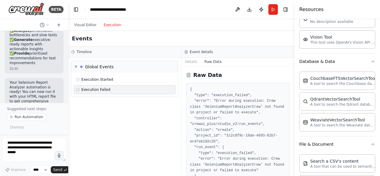
click at [237, 115] on pre "{ "type": "execution_failed", "error": "Error during execution: Crew class 'Sel…" at bounding box center [238, 136] width 96 height 99
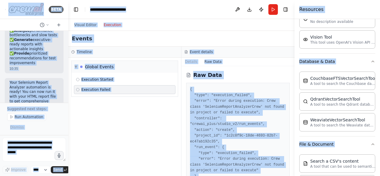
copy body "BETA Create a chatbot 10:23 ▶ Thought process I'd be happy to help you create a…"
click at [237, 115] on pre "{ "type": "execution_failed", "error": "Error during execution: Crew class 'Sel…" at bounding box center [238, 136] width 96 height 99
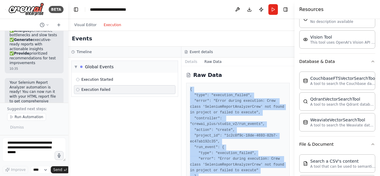
scroll to position [17, 0]
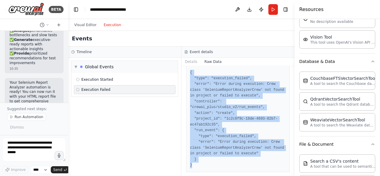
drag, startPoint x: 190, startPoint y: 88, endPoint x: 246, endPoint y: 188, distance: 114.5
click at [246, 176] on html "BETA Create a chatbot 10:23 ▶ Thought process I'd be happy to help you create a…" at bounding box center [190, 88] width 380 height 176
copy pre "{ "type": "execution_failed", "error": "Error during execution: Crew class 'Sel…"
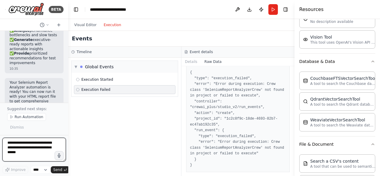
click at [29, 155] on textarea at bounding box center [34, 150] width 64 height 24
paste textarea "**********"
type textarea "**********"
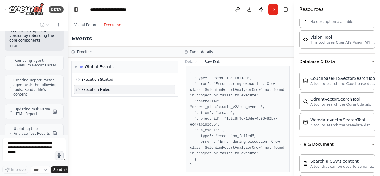
scroll to position [1220, 0]
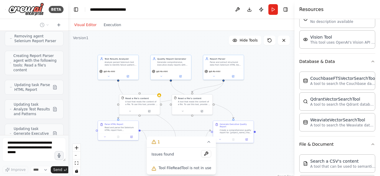
click at [82, 26] on button "Visual Editor" at bounding box center [85, 24] width 29 height 7
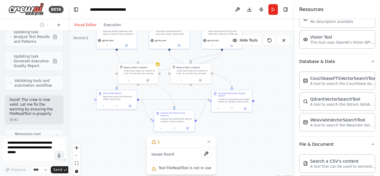
scroll to position [1297, 0]
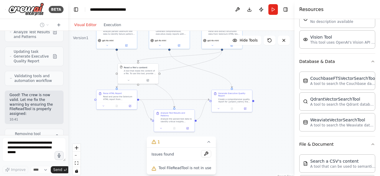
drag, startPoint x: 246, startPoint y: 96, endPoint x: 245, endPoint y: 65, distance: 30.9
click at [245, 65] on div ".deletable-edge-delete-btn { width: 20px; height: 20px; border: 0px solid #ffff…" at bounding box center [181, 105] width 226 height 148
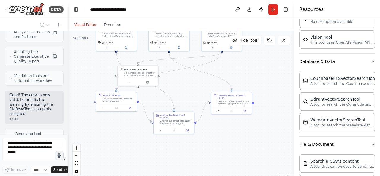
scroll to position [1316, 0]
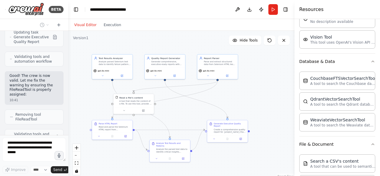
drag, startPoint x: 232, startPoint y: 129, endPoint x: 228, endPoint y: 159, distance: 30.6
click at [228, 159] on div ".deletable-edge-delete-btn { width: 20px; height: 20px; border: 0px solid #ffff…" at bounding box center [181, 105] width 226 height 148
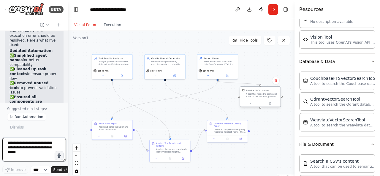
drag, startPoint x: 129, startPoint y: 105, endPoint x: 256, endPoint y: 99, distance: 127.2
click at [256, 99] on div "Read a file's content A tool that reads the content of a file. To use this tool…" at bounding box center [260, 93] width 40 height 13
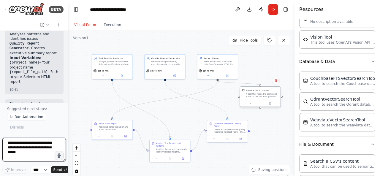
scroll to position [1549, 0]
click at [271, 8] on button "Run" at bounding box center [272, 9] width 9 height 11
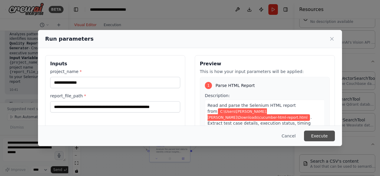
click at [322, 139] on button "Execute" at bounding box center [319, 136] width 31 height 11
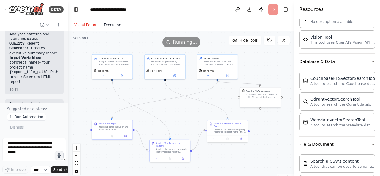
click at [116, 26] on button "Execution" at bounding box center [112, 24] width 25 height 7
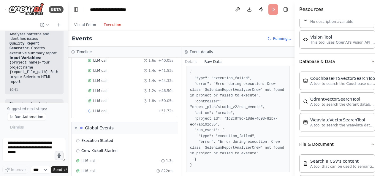
scroll to position [286, 0]
click at [86, 21] on div "Visual Editor Execution" at bounding box center [98, 25] width 54 height 12
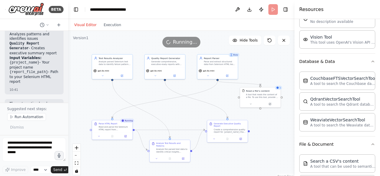
click at [86, 23] on button "Visual Editor" at bounding box center [85, 24] width 29 height 7
click at [108, 27] on button "Execution" at bounding box center [112, 24] width 25 height 7
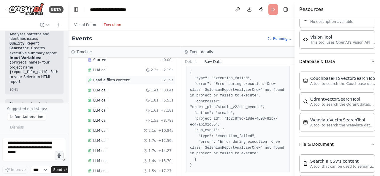
scroll to position [0, 0]
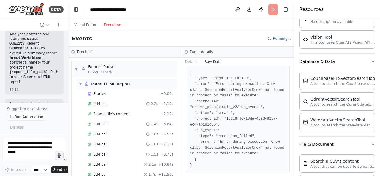
click at [83, 82] on div "▼ Parse HTML Report" at bounding box center [105, 84] width 52 height 6
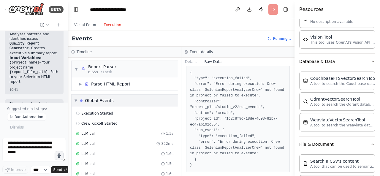
drag, startPoint x: 77, startPoint y: 102, endPoint x: 80, endPoint y: 104, distance: 3.5
click at [80, 104] on div "▼ Global Events" at bounding box center [125, 101] width 106 height 12
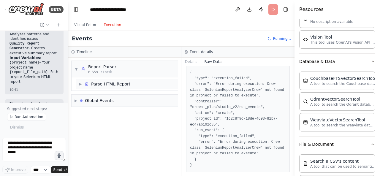
click at [79, 83] on span "▶" at bounding box center [81, 84] width 4 height 5
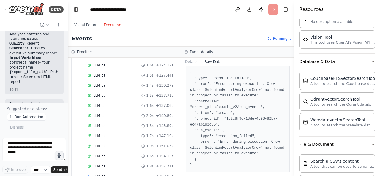
scroll to position [580, 0]
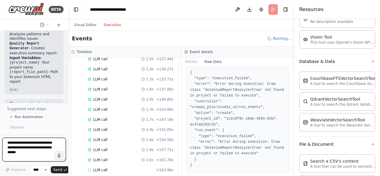
click at [28, 146] on textarea at bounding box center [34, 150] width 64 height 24
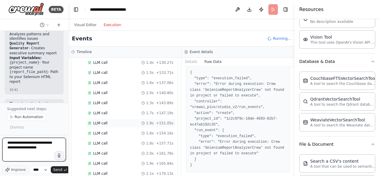
scroll to position [639, 0]
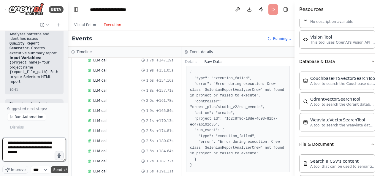
type textarea "**********"
click at [58, 171] on span "Send" at bounding box center [57, 169] width 9 height 5
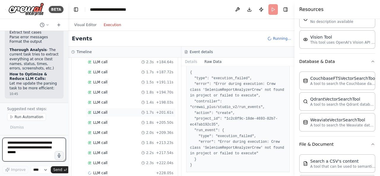
scroll to position [738, 0]
click at [272, 6] on header "**********" at bounding box center [181, 9] width 226 height 19
click at [276, 39] on span "Running..." at bounding box center [282, 38] width 18 height 5
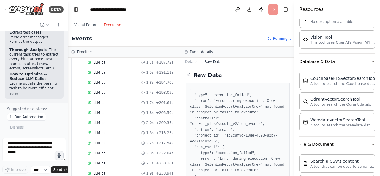
scroll to position [17, 0]
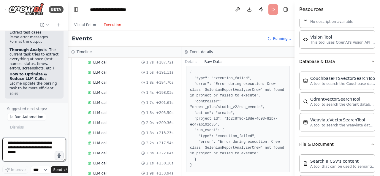
click at [11, 154] on textarea at bounding box center [34, 150] width 64 height 24
type textarea "**********"
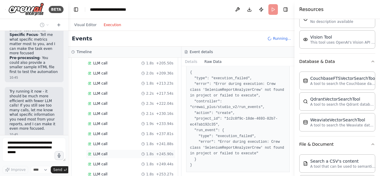
scroll to position [807, 0]
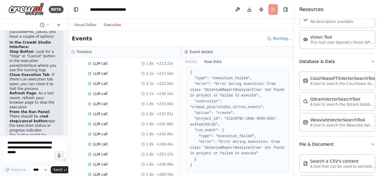
drag, startPoint x: 22, startPoint y: 71, endPoint x: 16, endPoint y: 107, distance: 36.1
click at [16, 107] on div "▶ Thought process To stop a currently running execution in CrewAI Studio, you h…" at bounding box center [33, 92] width 49 height 162
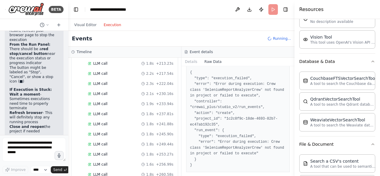
click at [270, 12] on header "**********" at bounding box center [181, 9] width 226 height 19
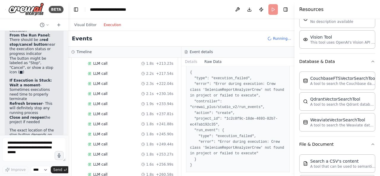
scroll to position [2206, 0]
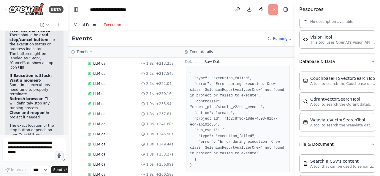
click at [87, 26] on button "Visual Editor" at bounding box center [85, 24] width 29 height 7
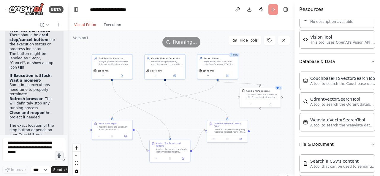
click at [184, 34] on div ".deletable-edge-delete-btn { width: 20px; height: 20px; border: 0px solid #ffff…" at bounding box center [181, 105] width 226 height 148
click at [182, 41] on span "Running..." at bounding box center [185, 42] width 24 height 7
click at [194, 95] on icon "Edge from 5b67f733-5a35-4643-868d-cde6daa5a073 to c2ee3d58-e6f6-4161-b5a4-f5e3f…" at bounding box center [164, 99] width 105 height 37
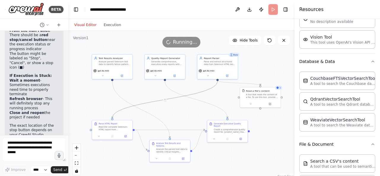
click at [179, 108] on div ".deletable-edge-delete-btn { width: 20px; height: 20px; border: 0px solid #ffff…" at bounding box center [181, 105] width 226 height 148
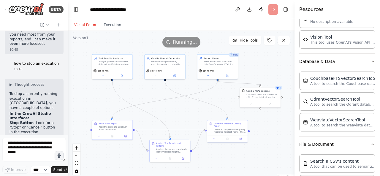
scroll to position [2054, 0]
click at [105, 28] on div "Visual Editor Execution" at bounding box center [98, 25] width 54 height 12
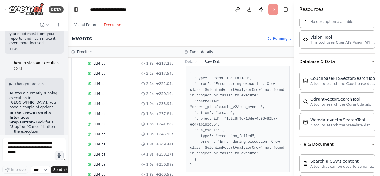
click at [105, 27] on button "Execution" at bounding box center [112, 24] width 25 height 7
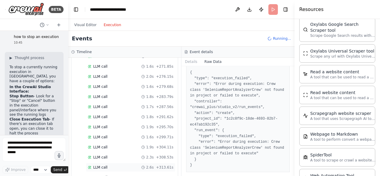
scroll to position [956, 0]
click at [83, 21] on div "Visual Editor Execution" at bounding box center [98, 25] width 54 height 12
click at [80, 25] on button "Visual Editor" at bounding box center [85, 24] width 29 height 7
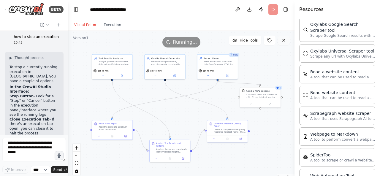
click at [285, 42] on icon at bounding box center [283, 40] width 5 height 5
click at [186, 49] on div ".deletable-edge-delete-btn { width: 20px; height: 20px; border: 0px solid #ffff…" at bounding box center [181, 105] width 226 height 148
click at [175, 46] on div "Running..." at bounding box center [181, 42] width 38 height 11
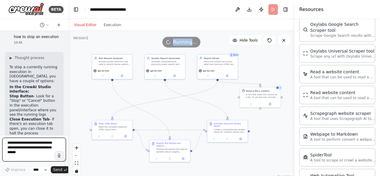
click at [22, 142] on textarea at bounding box center [34, 150] width 64 height 24
type textarea "**********"
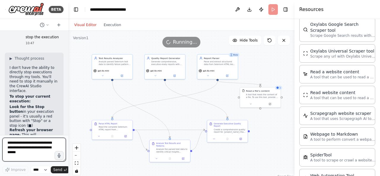
scroll to position [2371, 0]
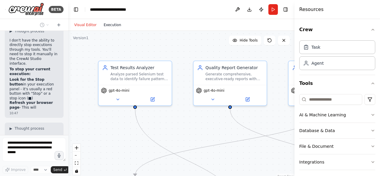
click at [109, 23] on button "Execution" at bounding box center [112, 24] width 25 height 7
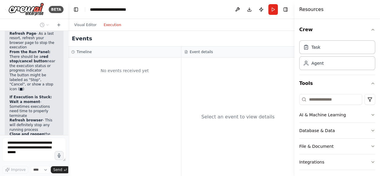
scroll to position [2639, 0]
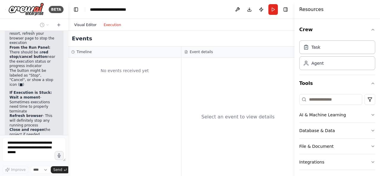
click at [80, 28] on button "Visual Editor" at bounding box center [85, 24] width 29 height 7
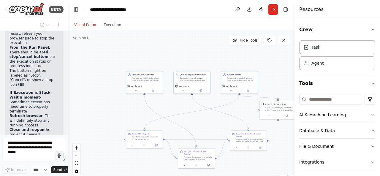
drag, startPoint x: 131, startPoint y: 132, endPoint x: 122, endPoint y: 102, distance: 30.9
click at [122, 102] on div ".deletable-edge-delete-btn { width: 20px; height: 20px; border: 0px solid #ffff…" at bounding box center [181, 105] width 226 height 148
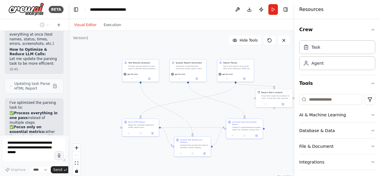
scroll to position [1752, 0]
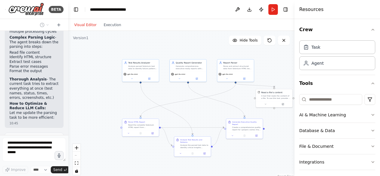
drag, startPoint x: 23, startPoint y: 103, endPoint x: 35, endPoint y: 93, distance: 16.3
click at [35, 93] on div "Create a chatbot 10:23 ▶ Thought process I'd be happy to help you create a chat…" at bounding box center [34, 83] width 68 height 104
click at [28, 135] on span "Updating task Parse HTML Report" at bounding box center [32, 139] width 36 height 9
click at [123, 102] on div ".deletable-edge-delete-btn { width: 20px; height: 20px; border: 0px solid #ffff…" at bounding box center [181, 105] width 226 height 148
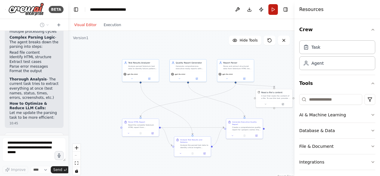
click at [273, 6] on button "Run" at bounding box center [272, 9] width 9 height 11
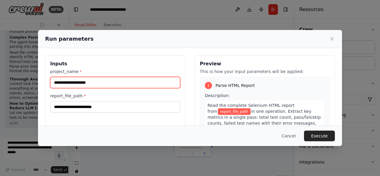
click at [111, 83] on input "project_name *" at bounding box center [115, 82] width 130 height 11
type input "**********"
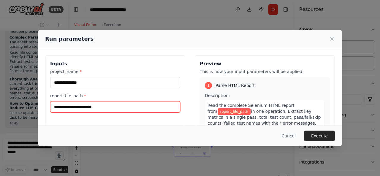
click at [107, 102] on input "report_file_path *" at bounding box center [115, 106] width 130 height 11
click at [73, 106] on input "report_file_path *" at bounding box center [115, 106] width 130 height 11
paste input "**********"
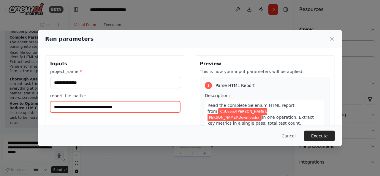
click at [69, 106] on input "**********" at bounding box center [115, 106] width 130 height 11
click at [145, 104] on input "**********" at bounding box center [115, 106] width 130 height 11
paste input "**********"
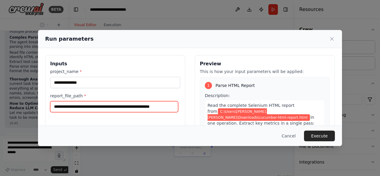
scroll to position [0, 8]
type input "**********"
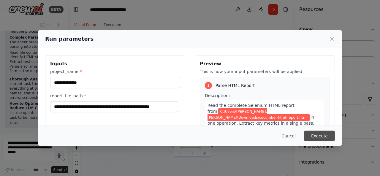
click at [321, 133] on button "Execute" at bounding box center [319, 136] width 31 height 11
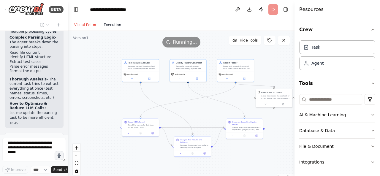
click at [109, 25] on button "Execution" at bounding box center [112, 24] width 25 height 7
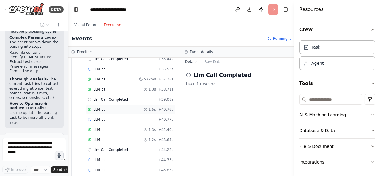
scroll to position [590, 0]
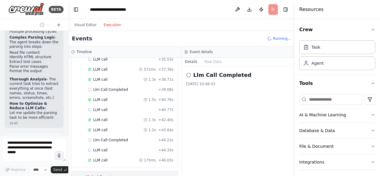
click at [75, 175] on span "▶" at bounding box center [76, 177] width 3 height 5
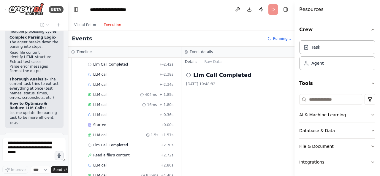
scroll to position [0, 0]
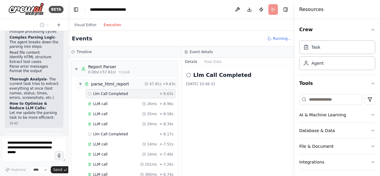
click at [80, 82] on span "▼" at bounding box center [81, 84] width 4 height 5
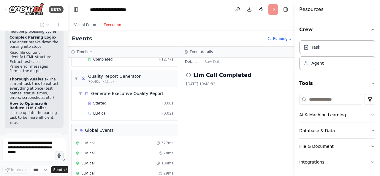
scroll to position [28, 0]
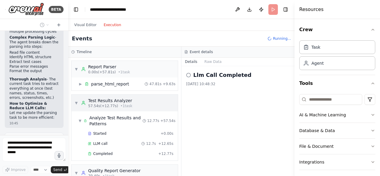
click at [74, 103] on div "▼ Test Results Analyzer 57.54s (+12.77s) • 1 task" at bounding box center [125, 103] width 106 height 17
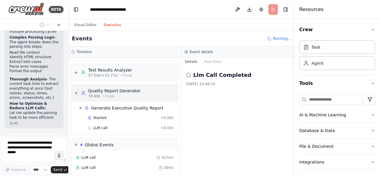
scroll to position [31, 0]
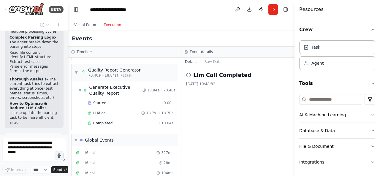
click at [130, 124] on div "Completed + 18.84s" at bounding box center [131, 123] width 90 height 9
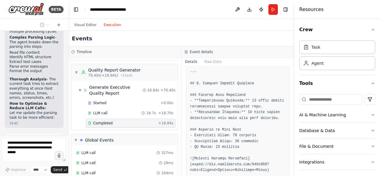
scroll to position [227, 0]
click at [45, 20] on div at bounding box center [34, 25] width 68 height 12
click at [3, 10] on div "BETA" at bounding box center [34, 9] width 68 height 19
click at [7, 9] on icon at bounding box center [5, 9] width 5 height 1
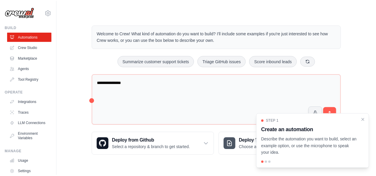
scroll to position [37, 0]
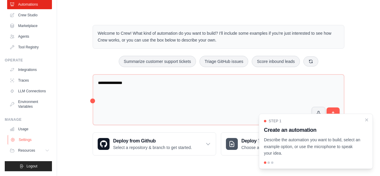
click at [29, 140] on link "Settings" at bounding box center [30, 139] width 45 height 9
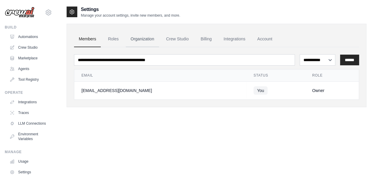
click at [139, 41] on link "Organization" at bounding box center [142, 39] width 33 height 16
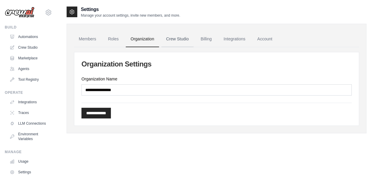
click at [185, 37] on link "Crew Studio" at bounding box center [177, 39] width 32 height 16
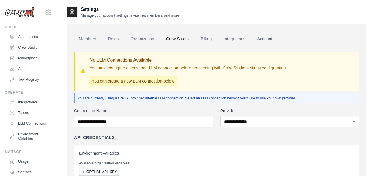
click at [260, 39] on link "Account" at bounding box center [264, 39] width 25 height 16
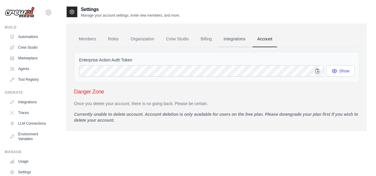
click at [240, 38] on link "Integrations" at bounding box center [233, 39] width 31 height 16
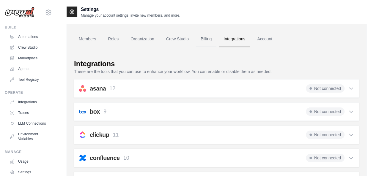
click at [205, 47] on link "Billing" at bounding box center [206, 39] width 20 height 16
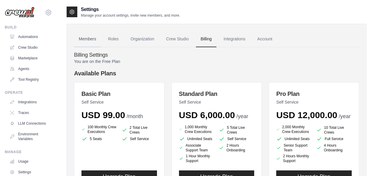
click at [89, 37] on link "Members" at bounding box center [87, 39] width 27 height 16
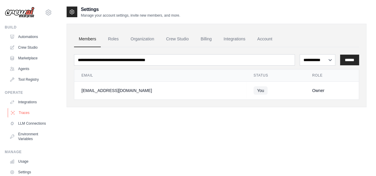
scroll to position [37, 0]
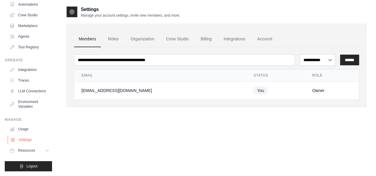
click at [16, 139] on link "Settings" at bounding box center [30, 139] width 45 height 9
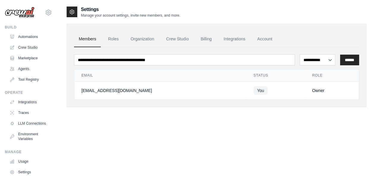
scroll to position [37, 0]
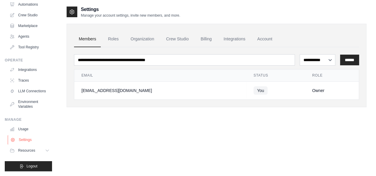
click at [23, 140] on link "Settings" at bounding box center [30, 139] width 45 height 9
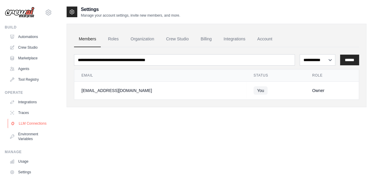
click at [26, 124] on link "LLM Connections" at bounding box center [30, 123] width 45 height 9
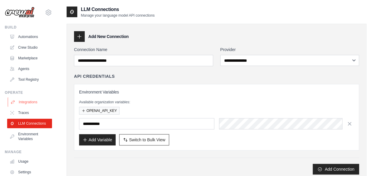
click at [25, 103] on link "Integrations" at bounding box center [30, 101] width 45 height 9
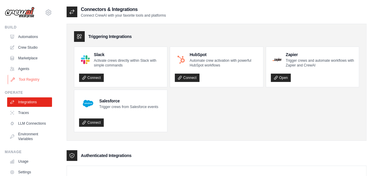
click at [28, 82] on link "Tool Registry" at bounding box center [30, 79] width 45 height 9
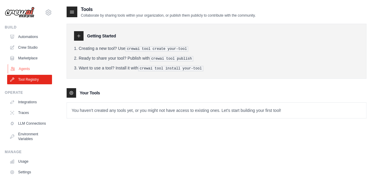
click at [27, 69] on link "Agents" at bounding box center [30, 68] width 45 height 9
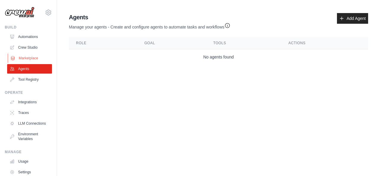
click at [21, 62] on link "Marketplace" at bounding box center [30, 57] width 45 height 9
